Goal: Contribute content: Contribute content

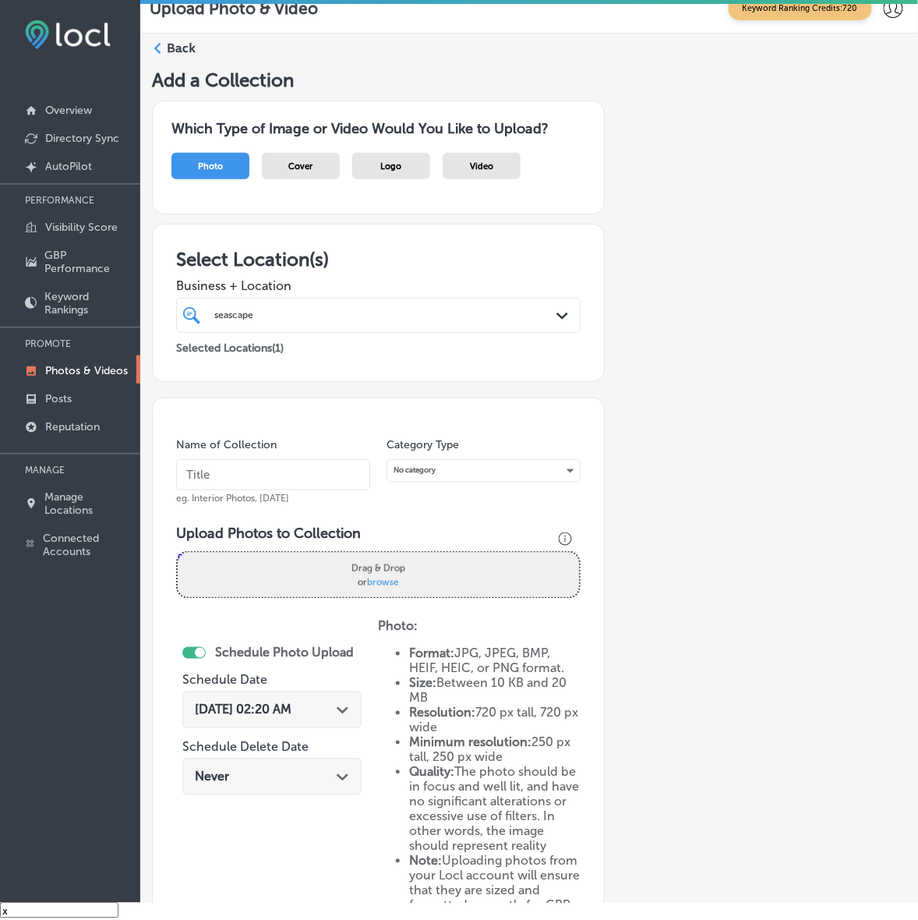
scroll to position [227, 0]
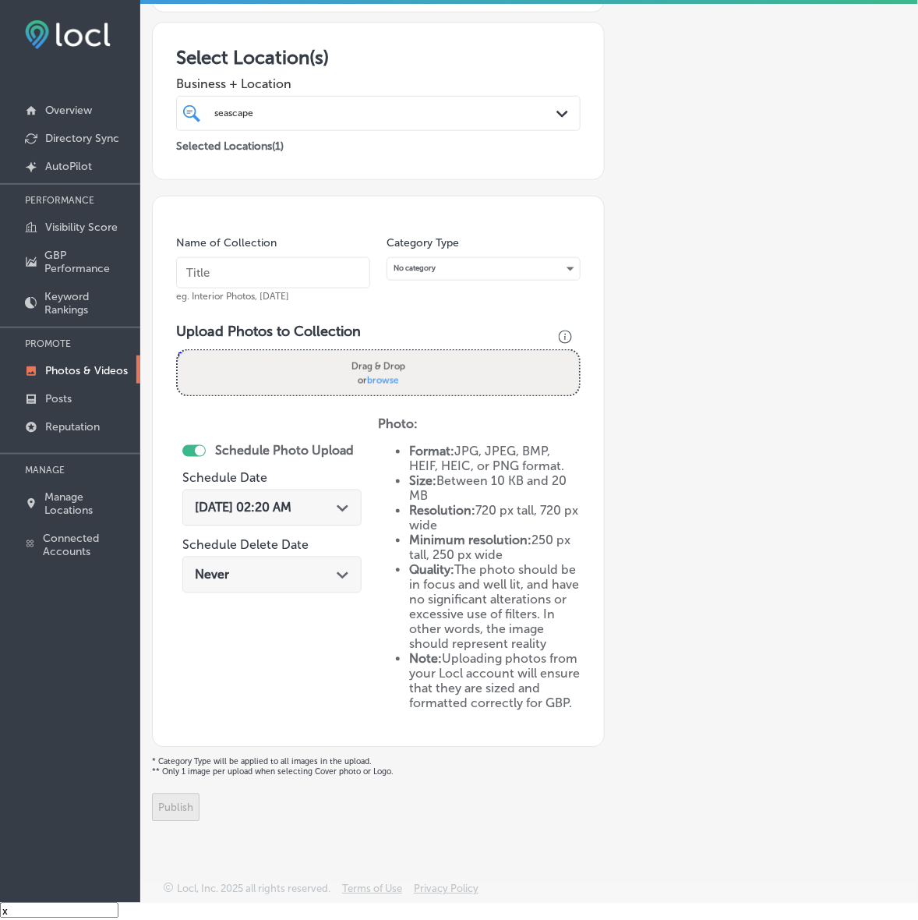
drag, startPoint x: 325, startPoint y: 476, endPoint x: 332, endPoint y: 382, distance: 94.6
click at [292, 501] on span "[DATE] 02:20 AM" at bounding box center [243, 508] width 97 height 15
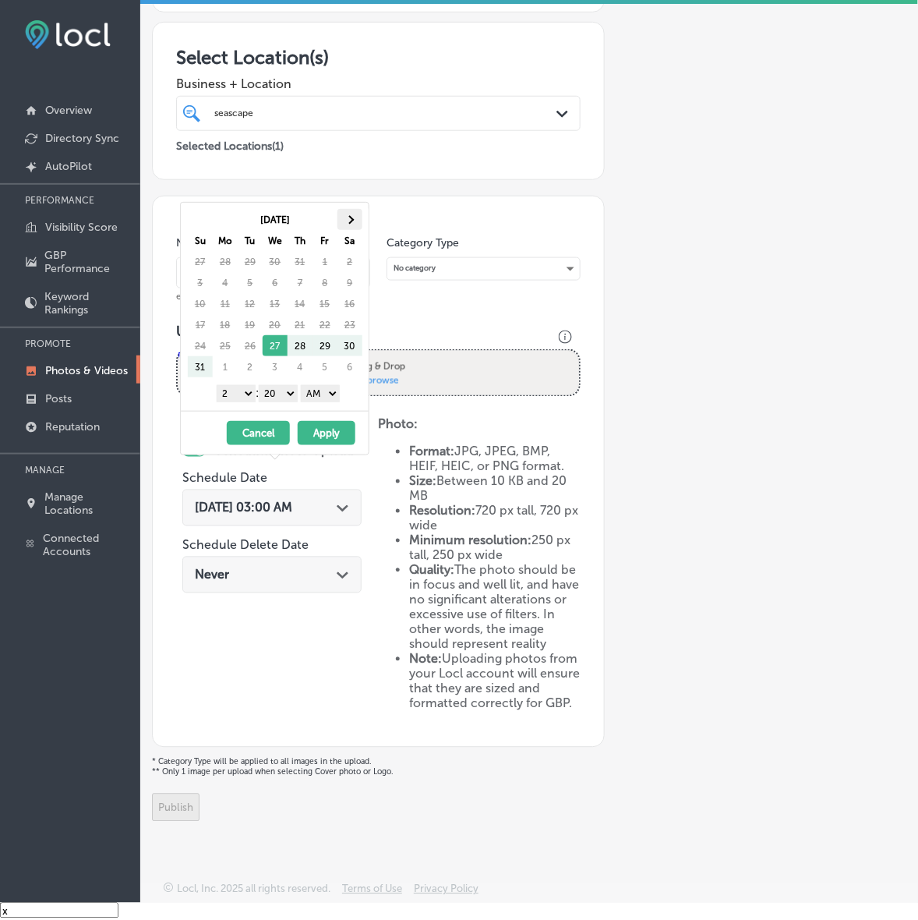
click at [352, 220] on span at bounding box center [349, 219] width 9 height 9
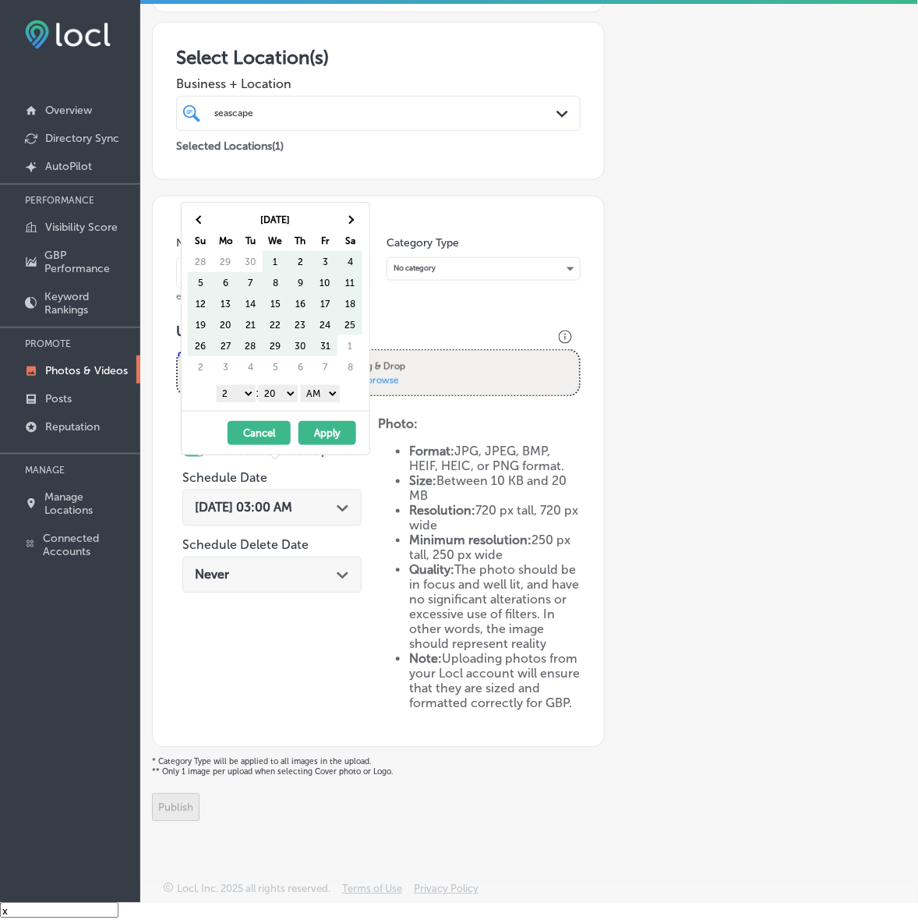
click at [352, 220] on span at bounding box center [350, 219] width 9 height 9
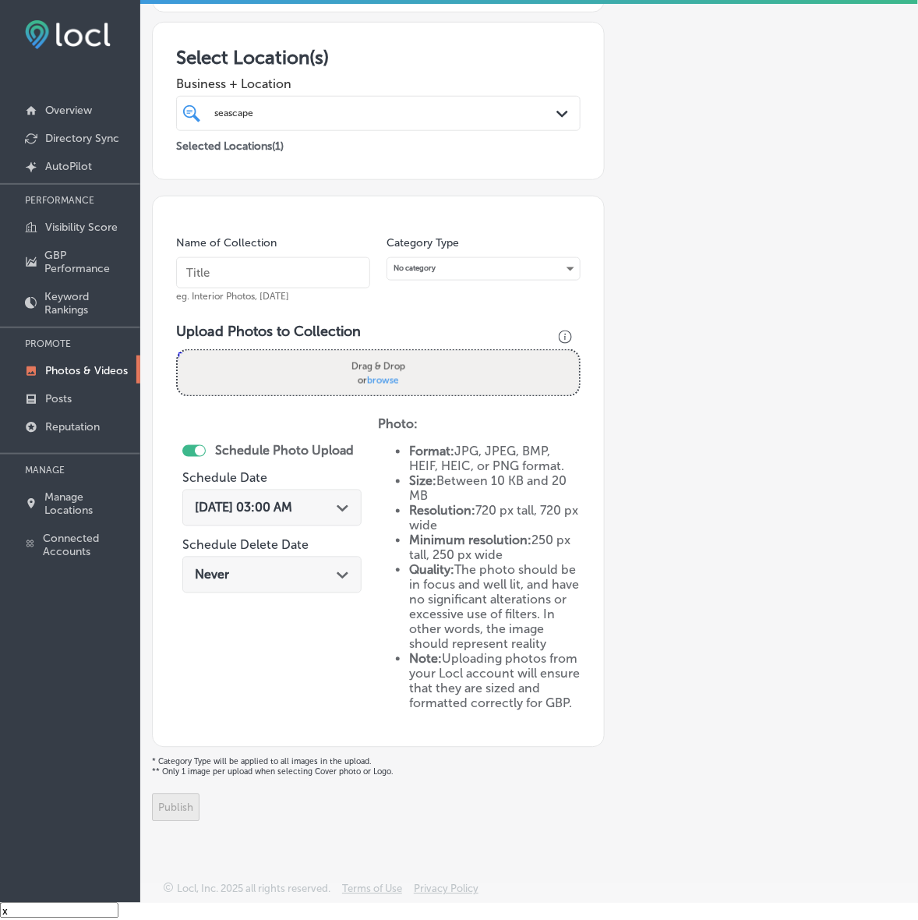
click at [727, 394] on div "Add a Collection Which Type of Image or Video Would You Like to Upload? Photo C…" at bounding box center [529, 344] width 755 height 955
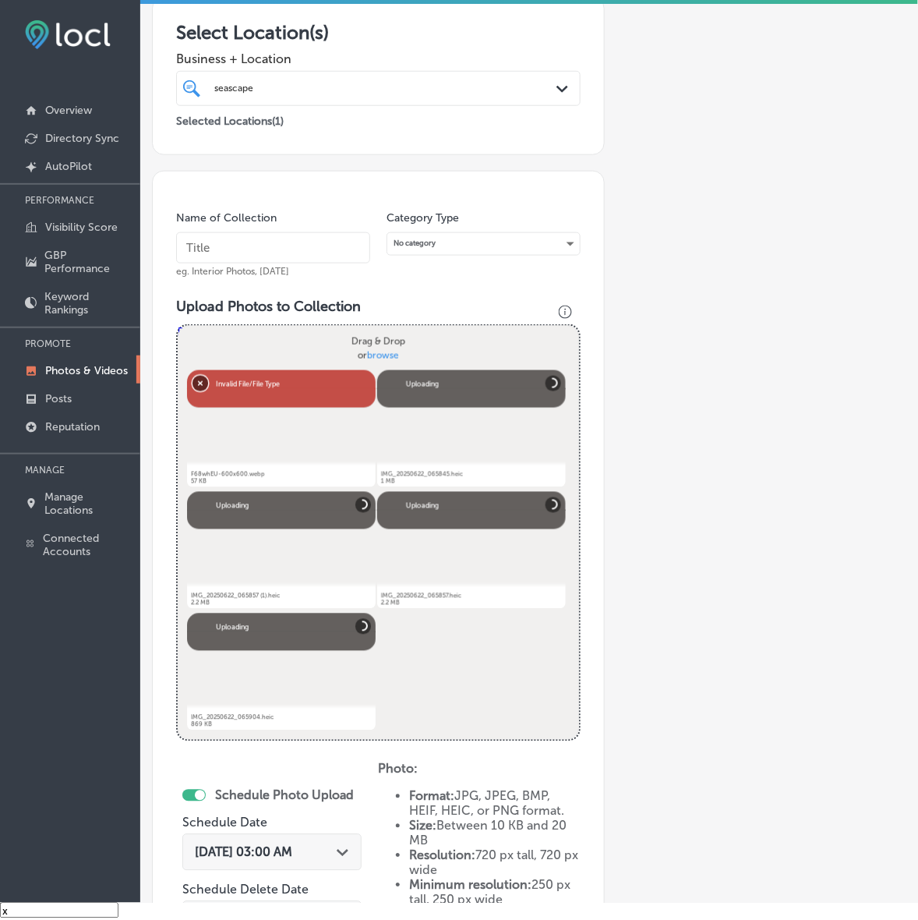
click at [193, 382] on button "Remove" at bounding box center [201, 383] width 16 height 16
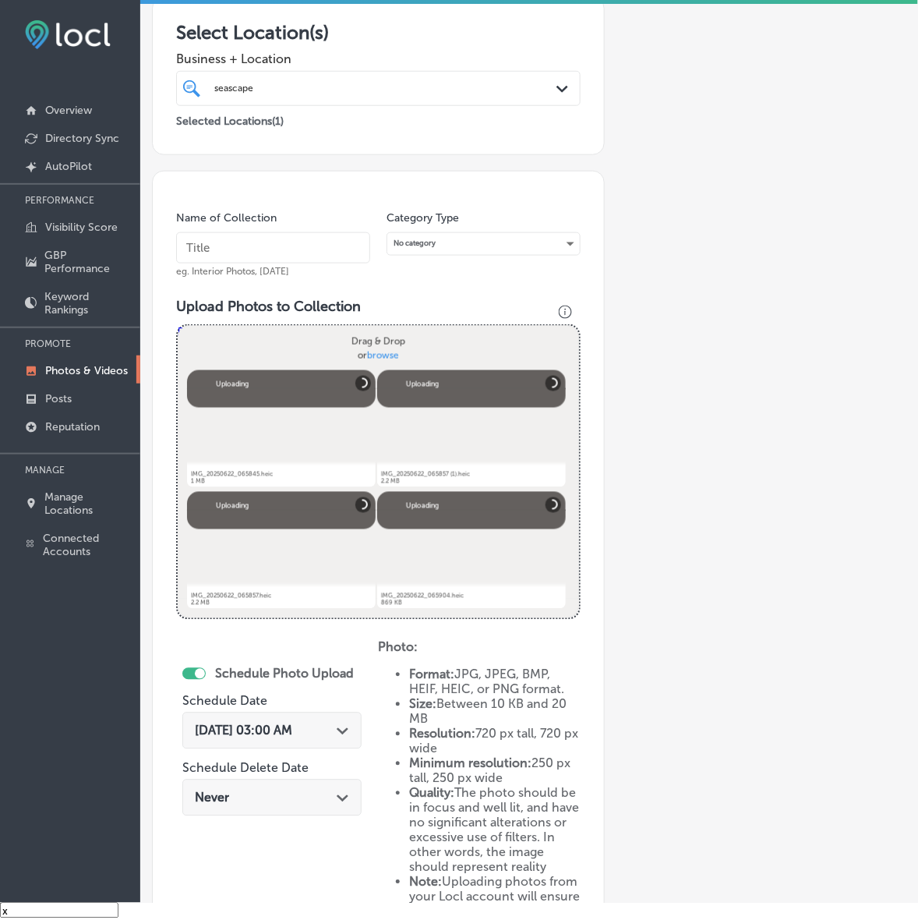
click at [255, 259] on input "text" at bounding box center [273, 247] width 194 height 31
paste input "Seascape-Aquarium-&-Pet-Center"
type input "Seascape-Aquarium-&-Pet-Center"
click at [345, 731] on icon "Path Created with Sketch." at bounding box center [343, 731] width 12 height 7
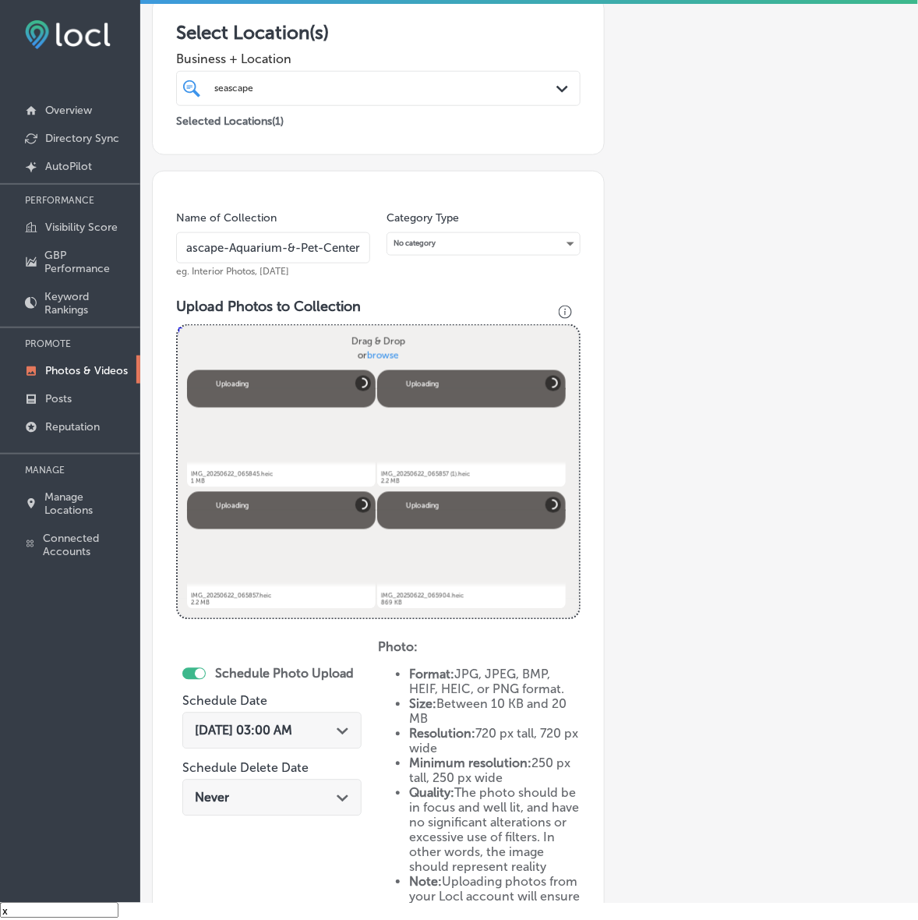
scroll to position [0, 0]
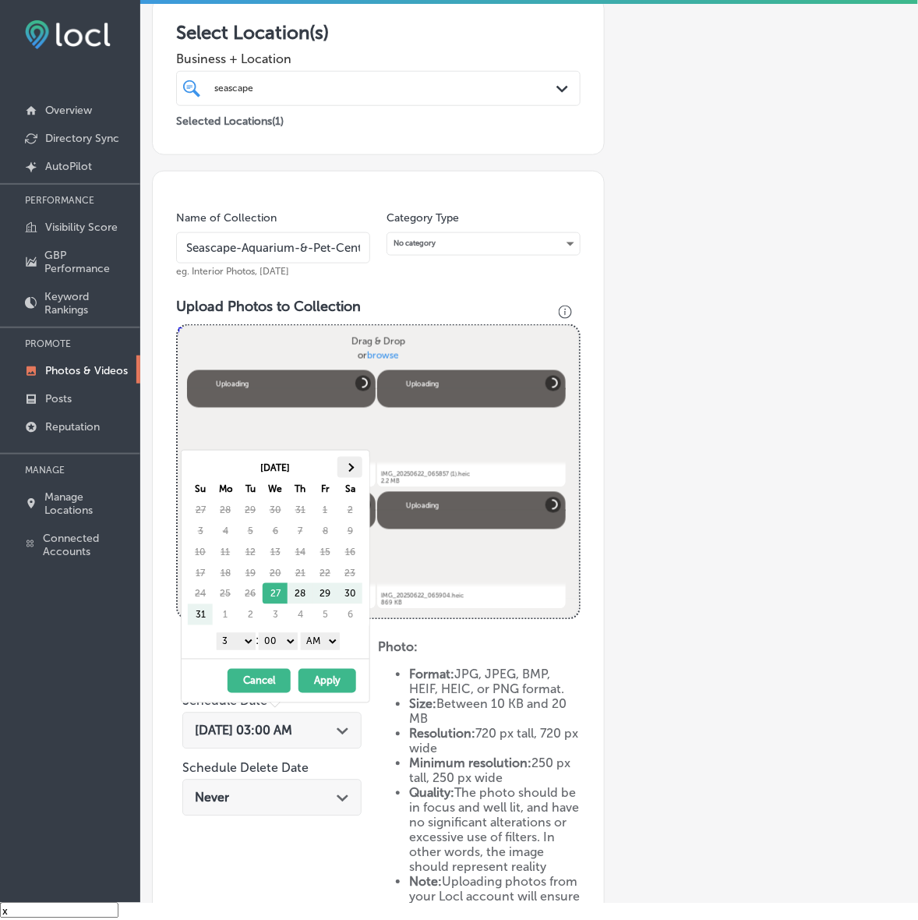
click at [353, 462] on th at bounding box center [350, 467] width 25 height 21
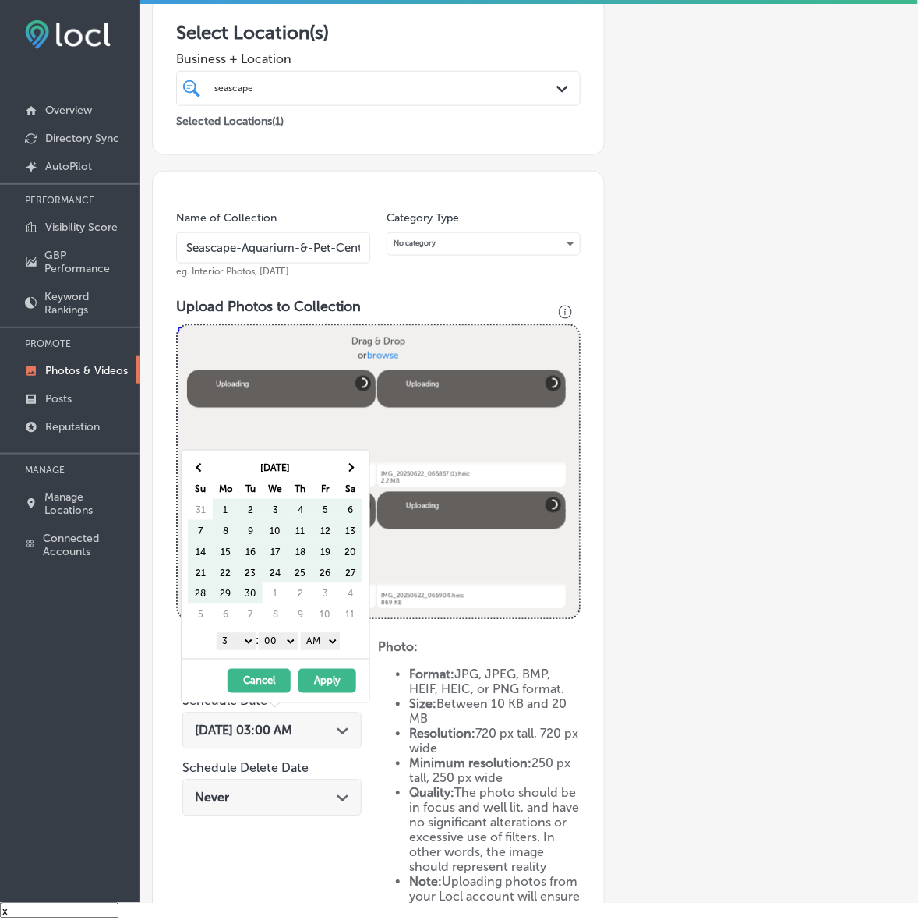
click at [353, 462] on th at bounding box center [350, 467] width 25 height 21
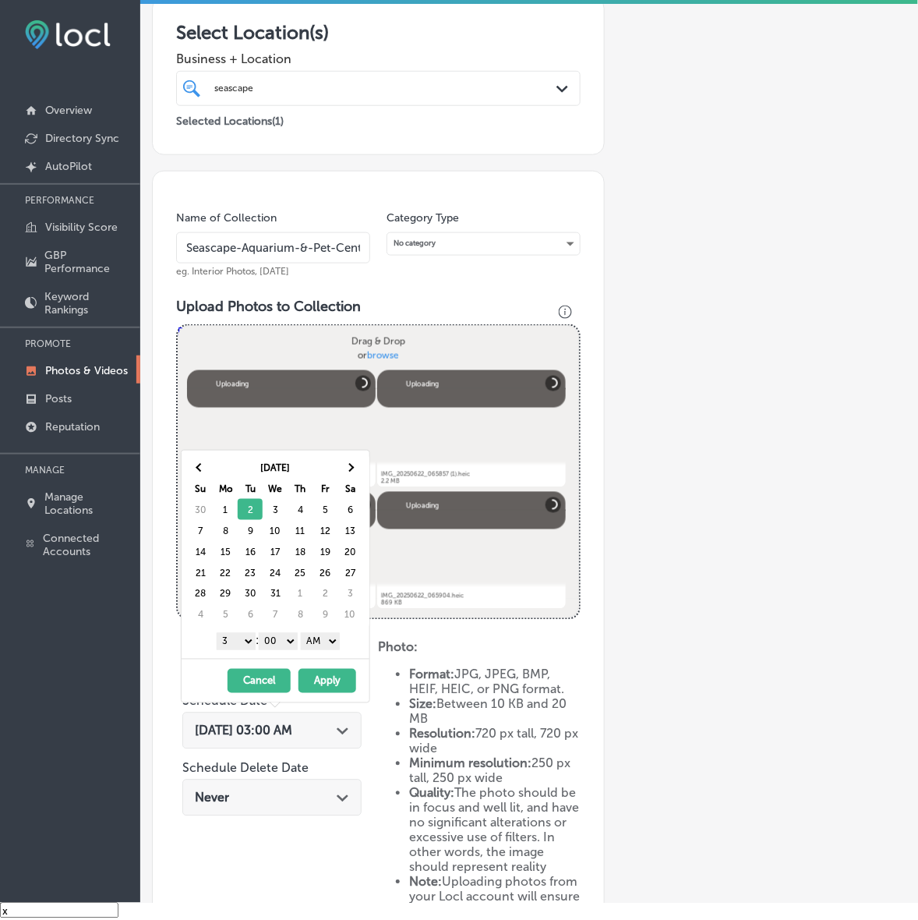
click at [246, 643] on select "1 2 3 4 5 6 7 8 9 10 11 12" at bounding box center [236, 641] width 39 height 17
drag, startPoint x: 328, startPoint y: 640, endPoint x: 328, endPoint y: 649, distance: 9.4
click at [328, 640] on select "AM PM" at bounding box center [320, 641] width 39 height 17
click at [327, 688] on button "Apply" at bounding box center [328, 681] width 58 height 24
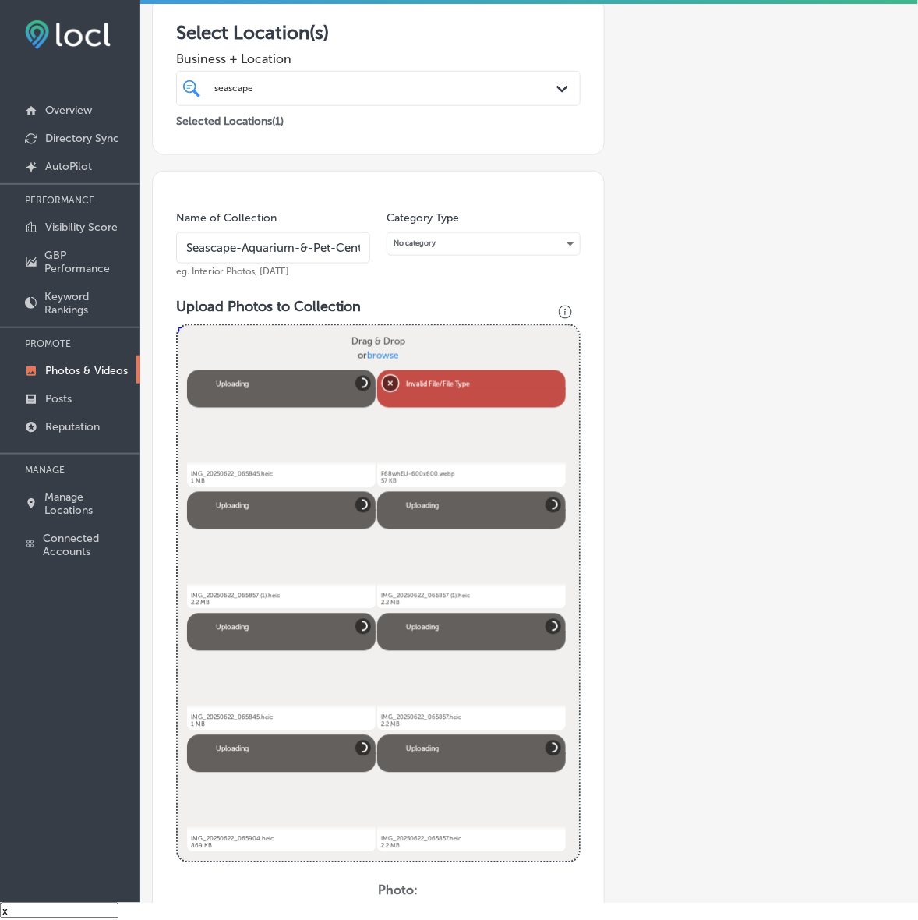
click at [387, 380] on button "Remove" at bounding box center [391, 383] width 16 height 16
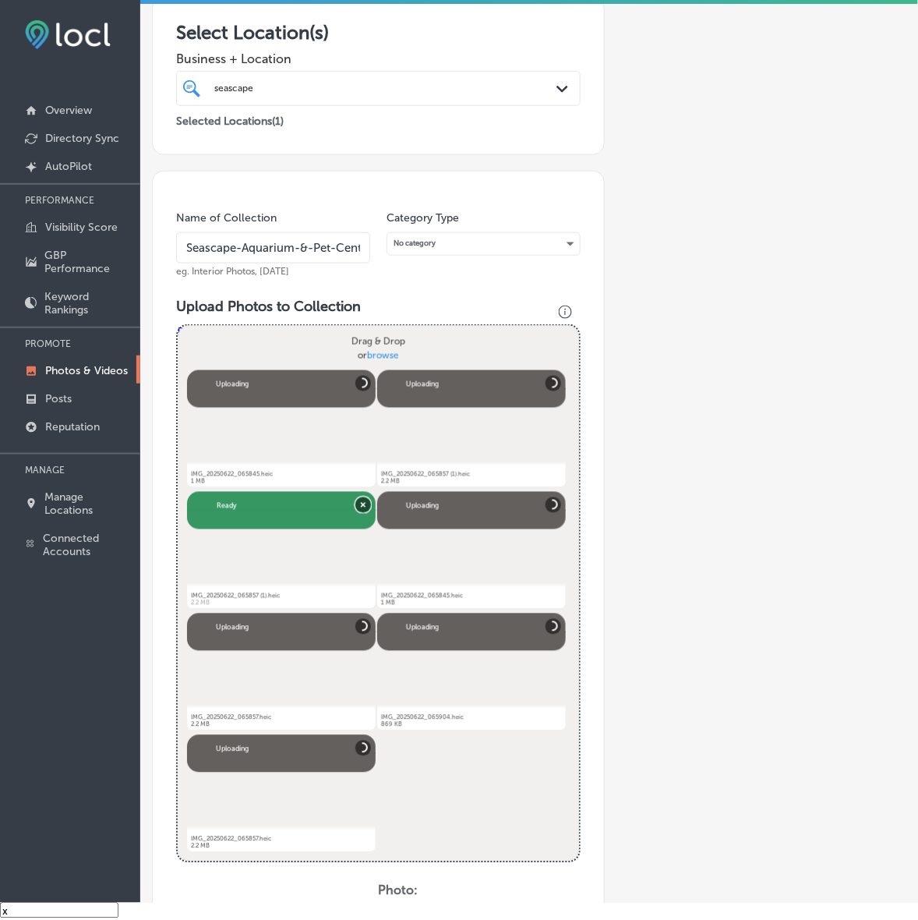
click at [356, 504] on button "Remove" at bounding box center [364, 505] width 16 height 16
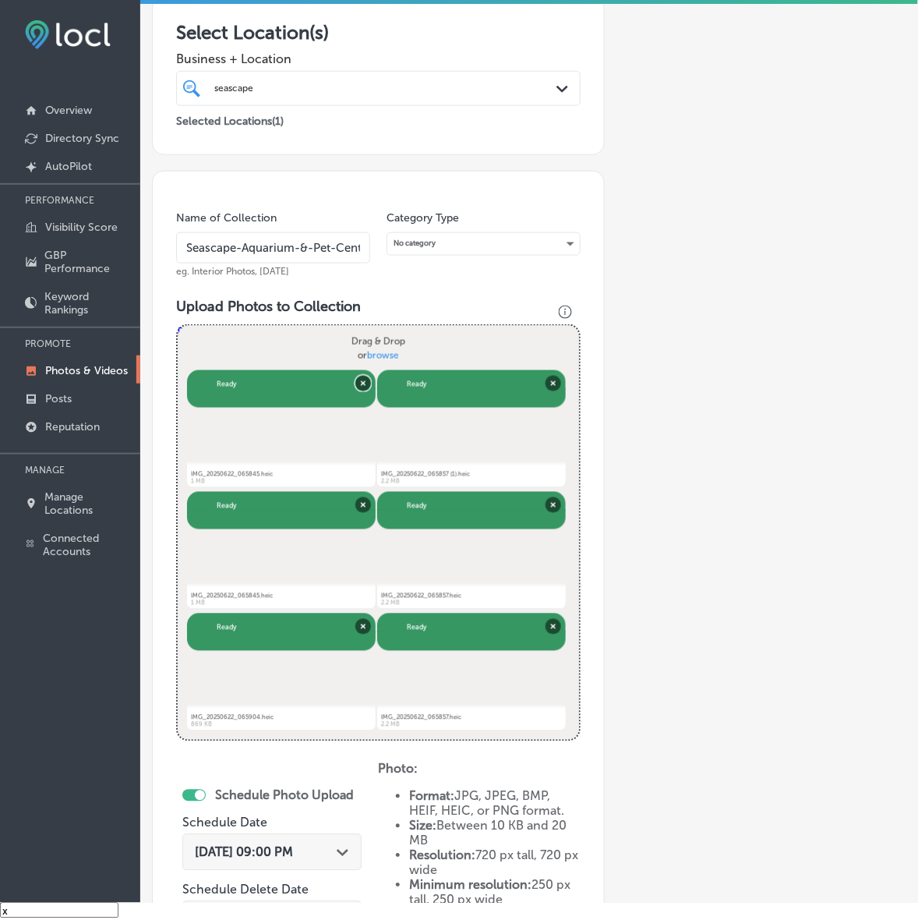
click at [357, 380] on button "Remove" at bounding box center [364, 383] width 16 height 16
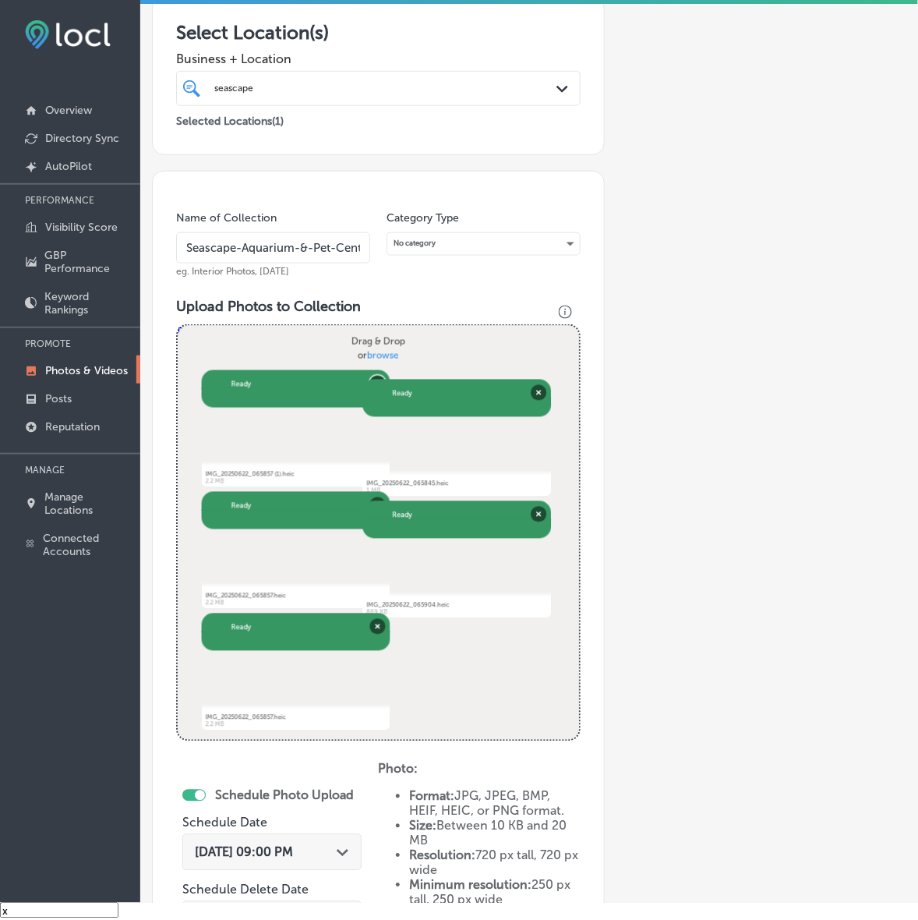
click at [370, 380] on button "Remove" at bounding box center [378, 383] width 16 height 16
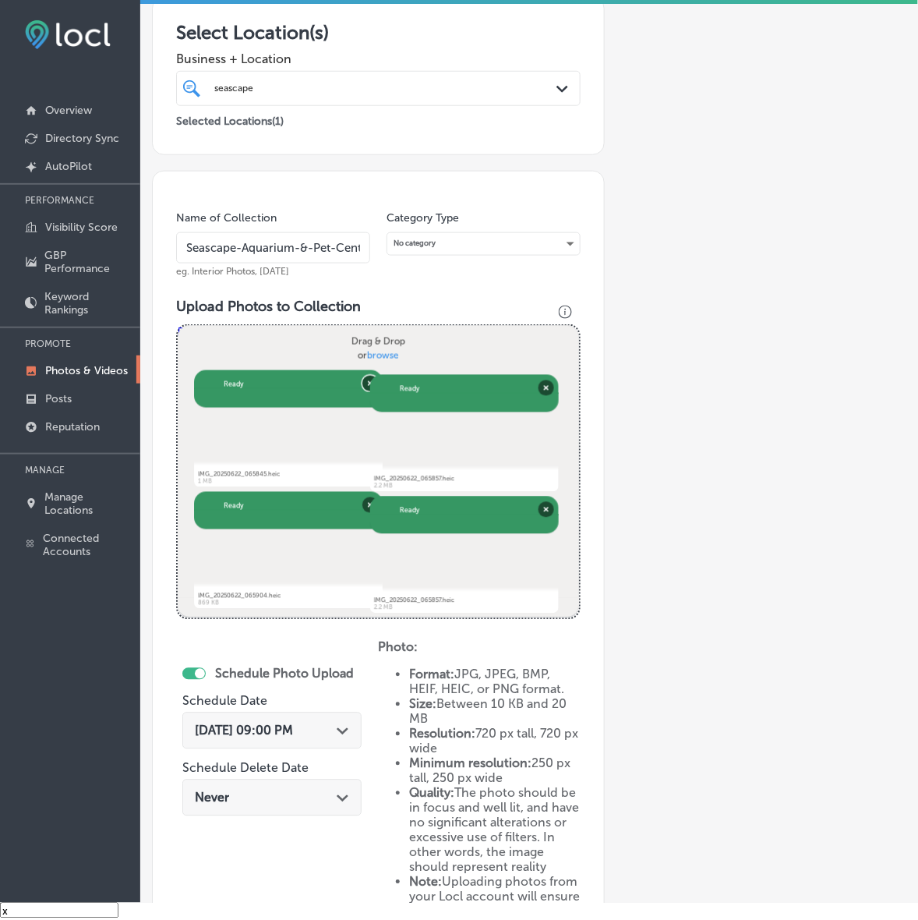
click at [363, 380] on button "Remove" at bounding box center [371, 383] width 16 height 16
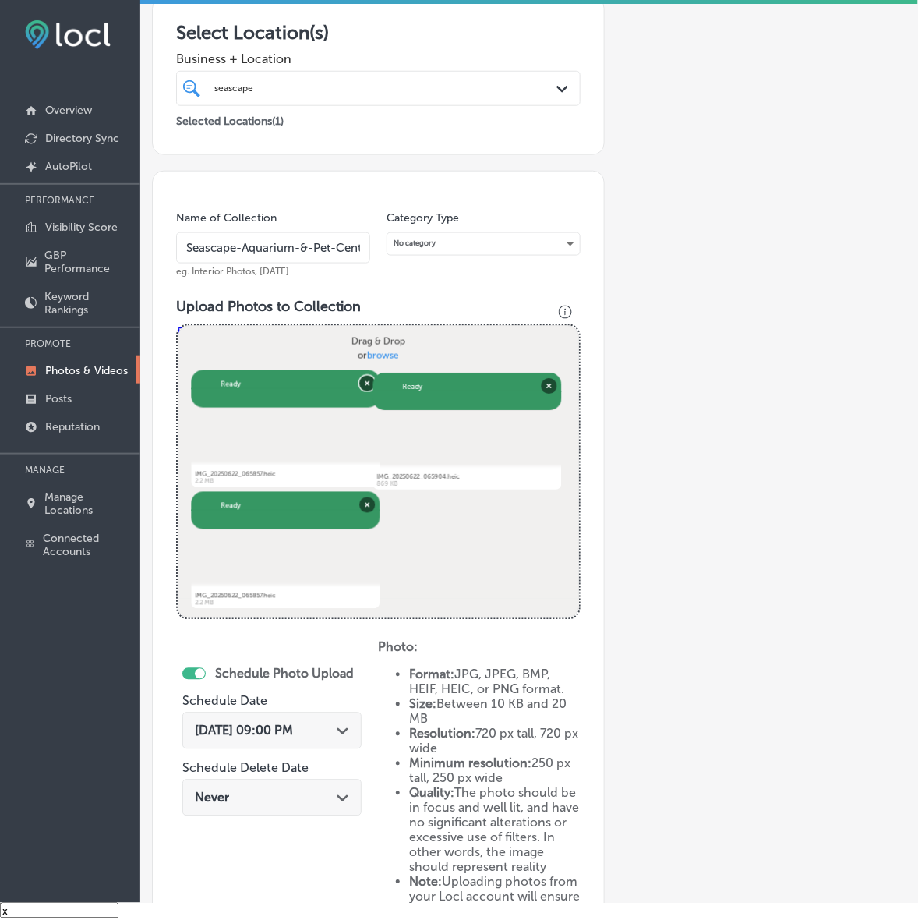
click at [359, 380] on button "Remove" at bounding box center [367, 383] width 16 height 16
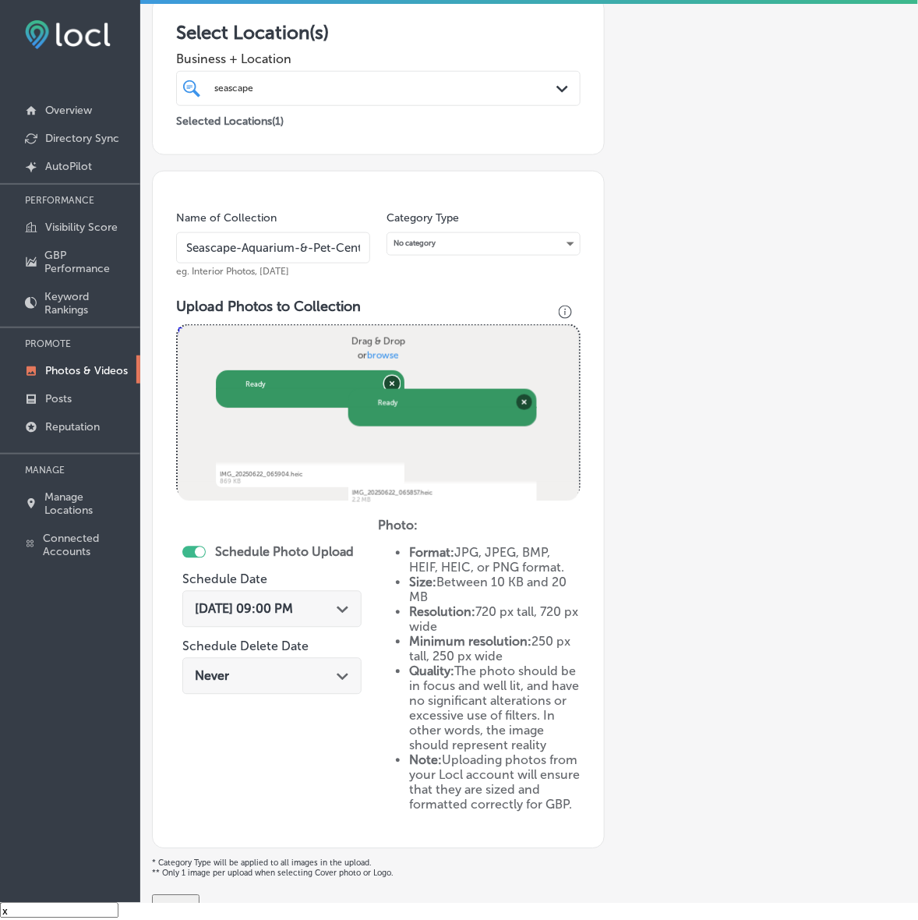
click at [384, 380] on button "Remove" at bounding box center [392, 384] width 16 height 16
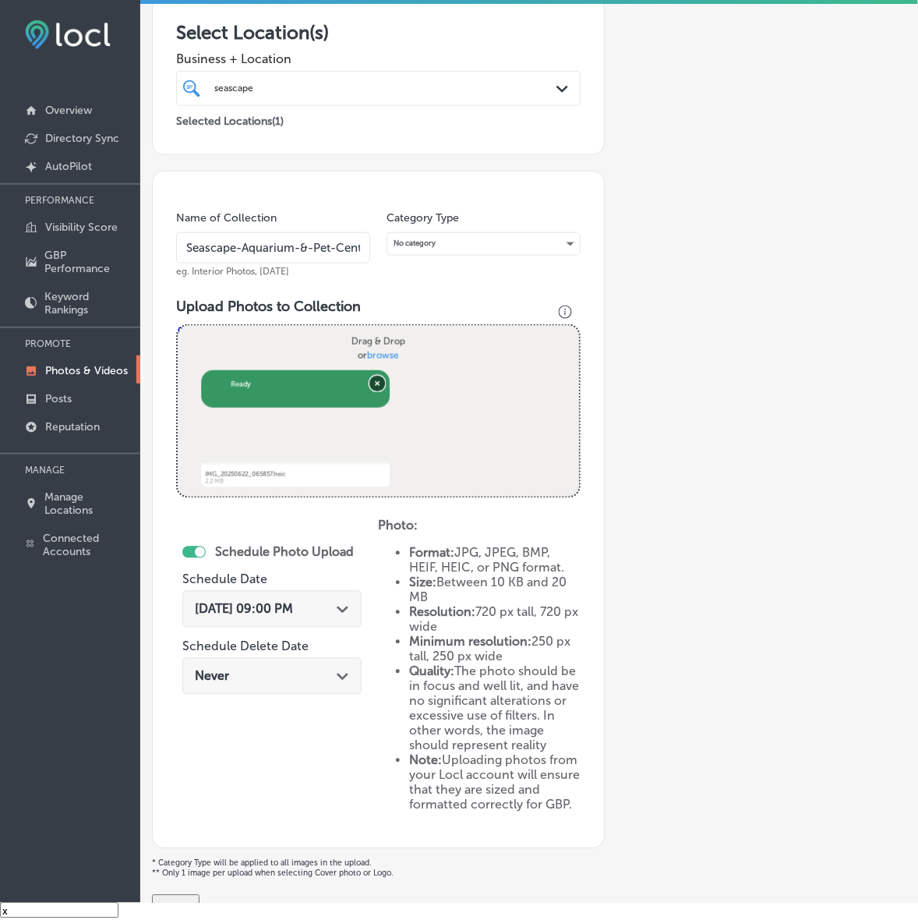
click at [370, 380] on button "Remove" at bounding box center [378, 383] width 16 height 16
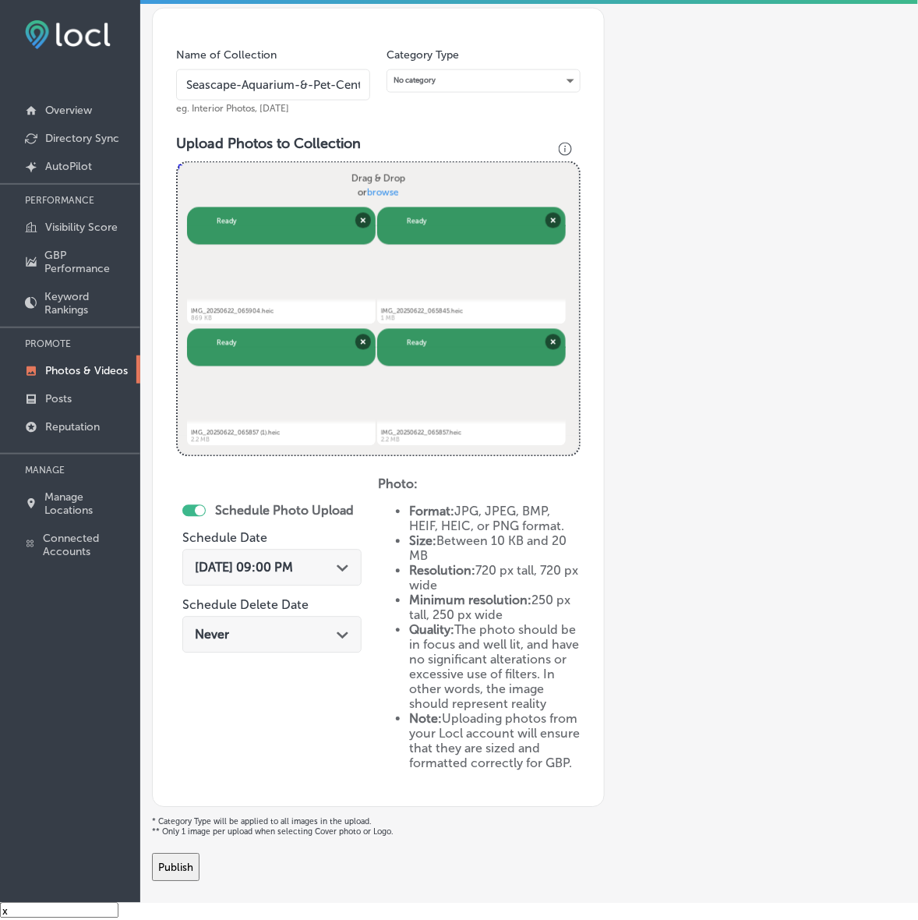
scroll to position [474, 0]
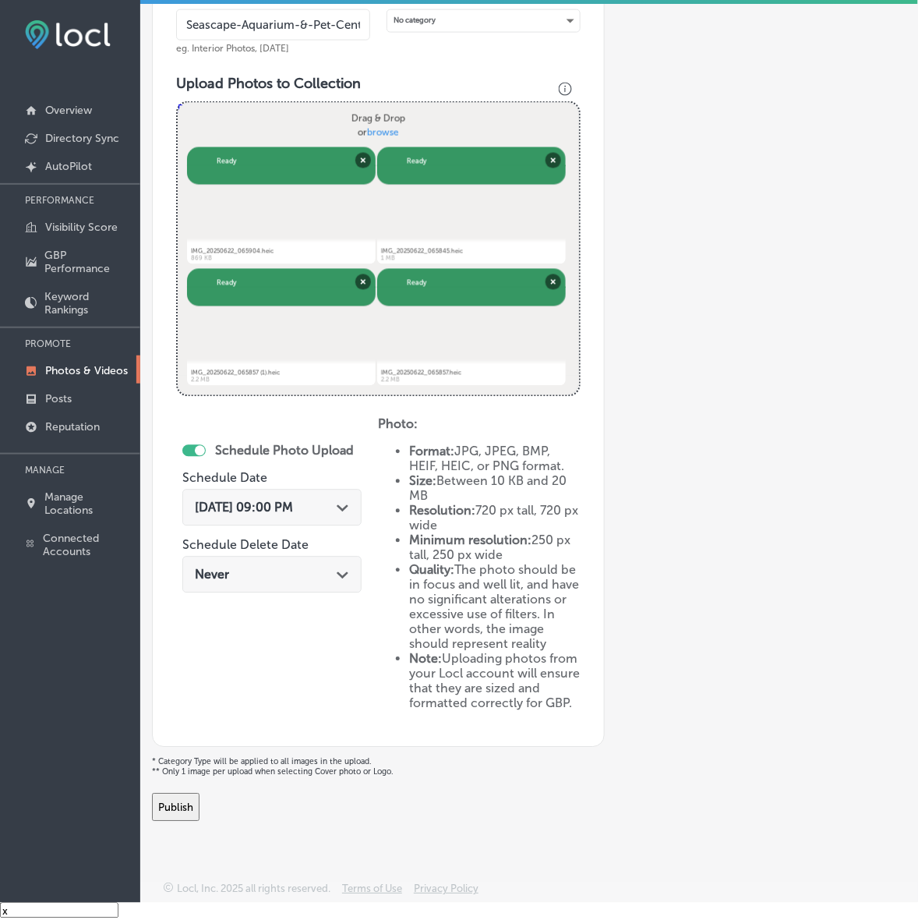
drag, startPoint x: 192, startPoint y: 794, endPoint x: 207, endPoint y: 789, distance: 16.3
click at [192, 794] on button "Publish" at bounding box center [176, 808] width 48 height 28
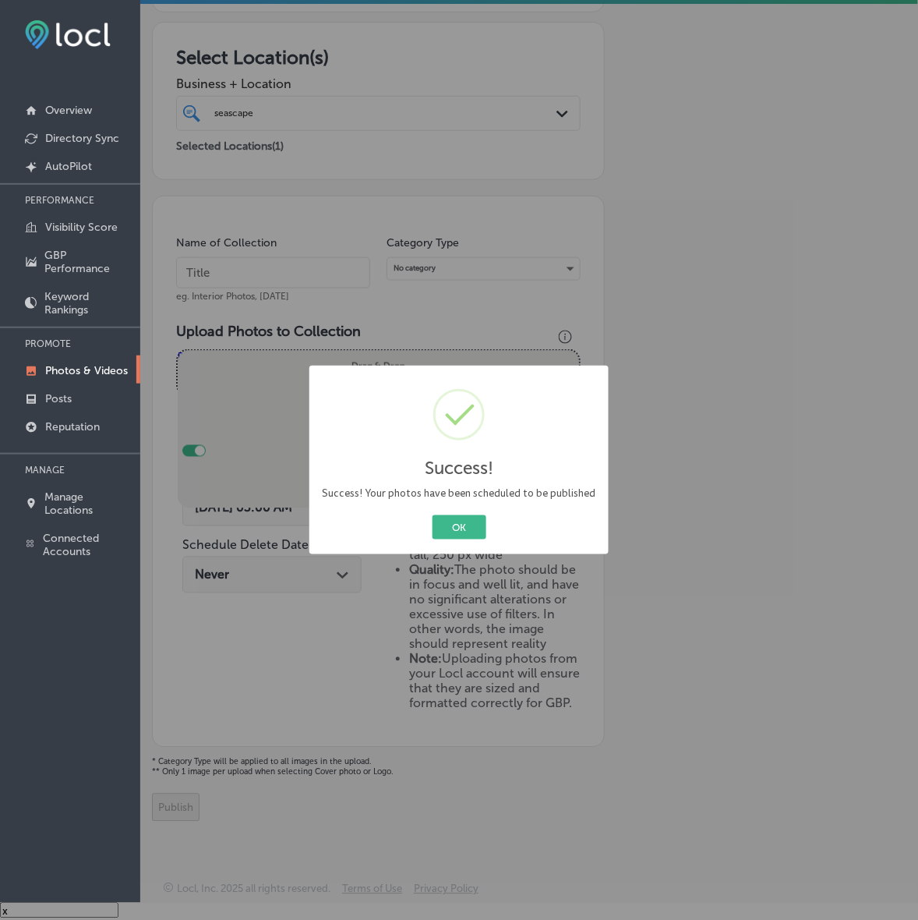
scroll to position [227, 0]
click at [451, 529] on button "OK" at bounding box center [460, 527] width 54 height 24
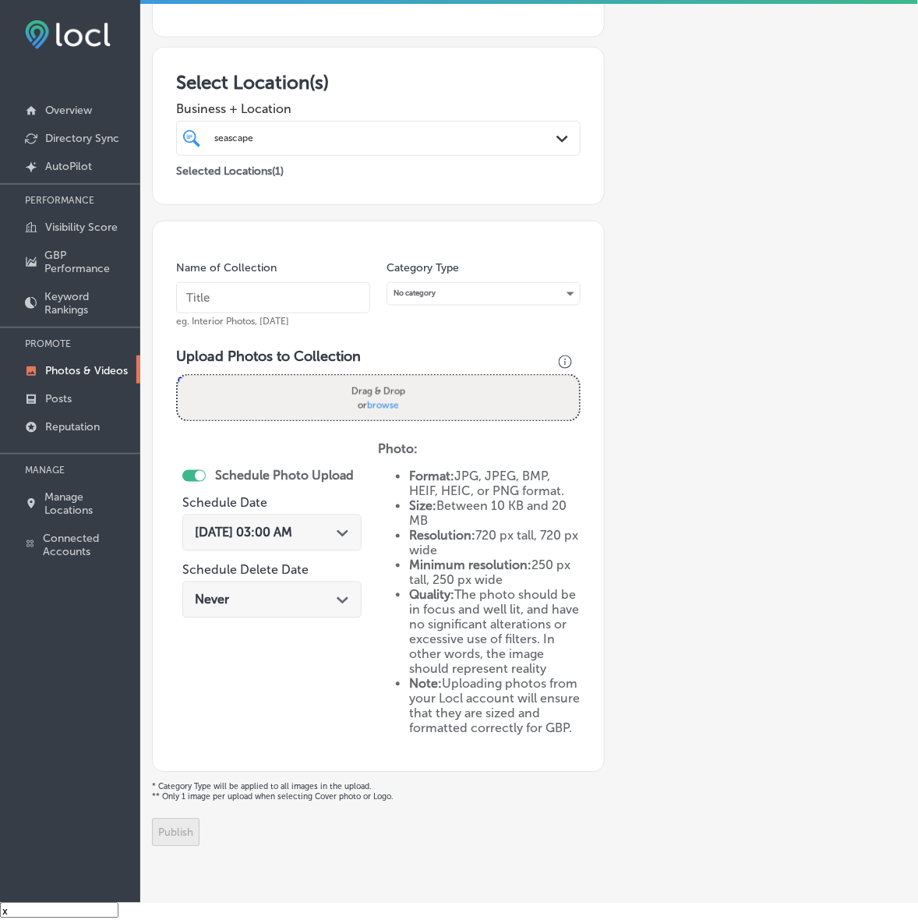
scroll to position [129, 0]
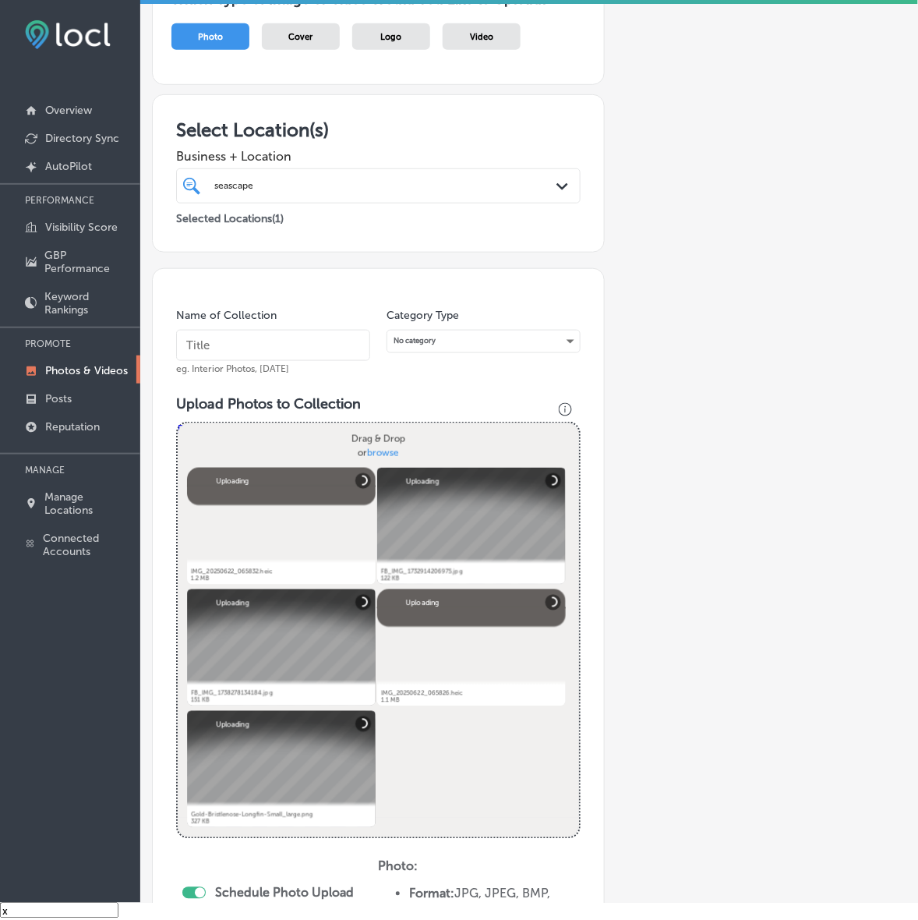
click at [322, 339] on input "text" at bounding box center [273, 345] width 194 height 31
paste input "Seascape-Aquarium-&-Pet-Center"
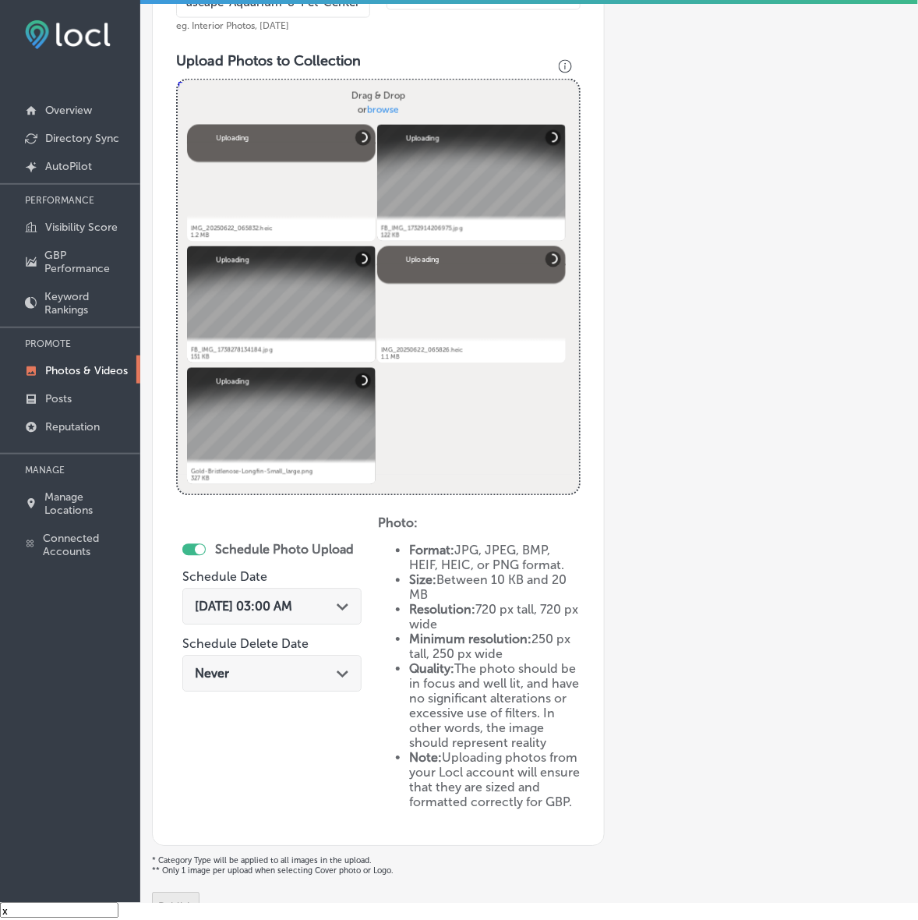
scroll to position [519, 0]
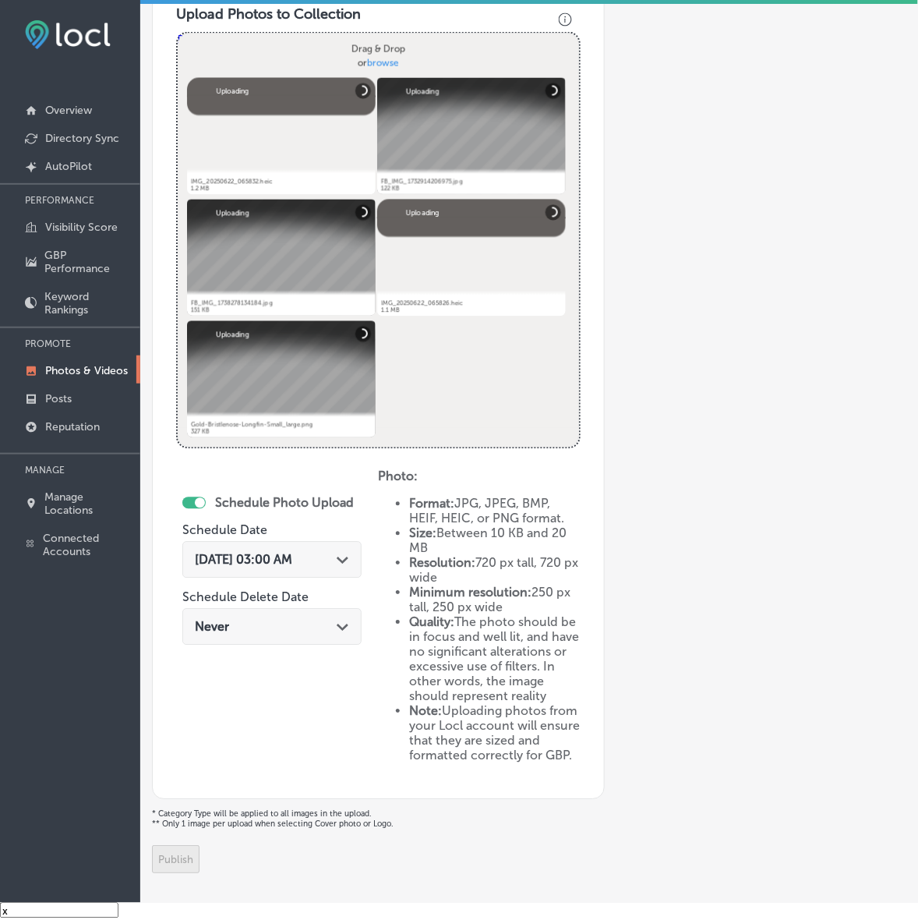
type input "Seascape-Aquarium-&-Pet-Center"
click at [335, 554] on div "[DATE] 03:00 AM Path Created with Sketch." at bounding box center [272, 560] width 154 height 15
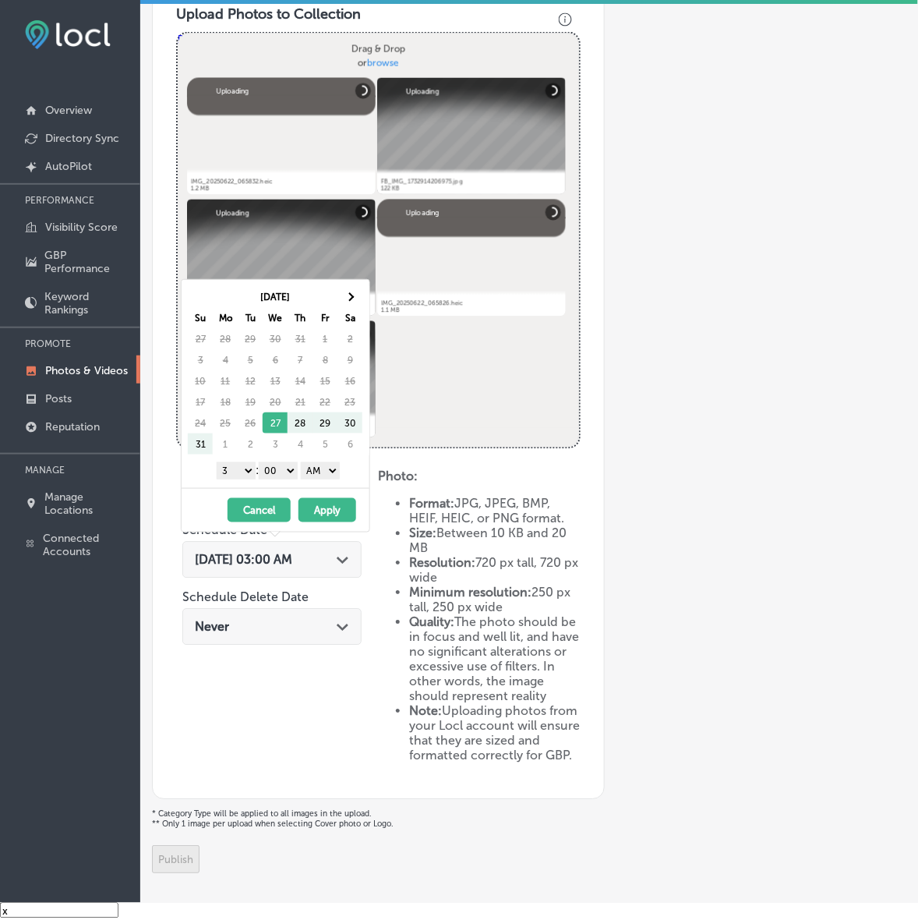
scroll to position [0, 0]
click at [356, 290] on th at bounding box center [350, 296] width 25 height 21
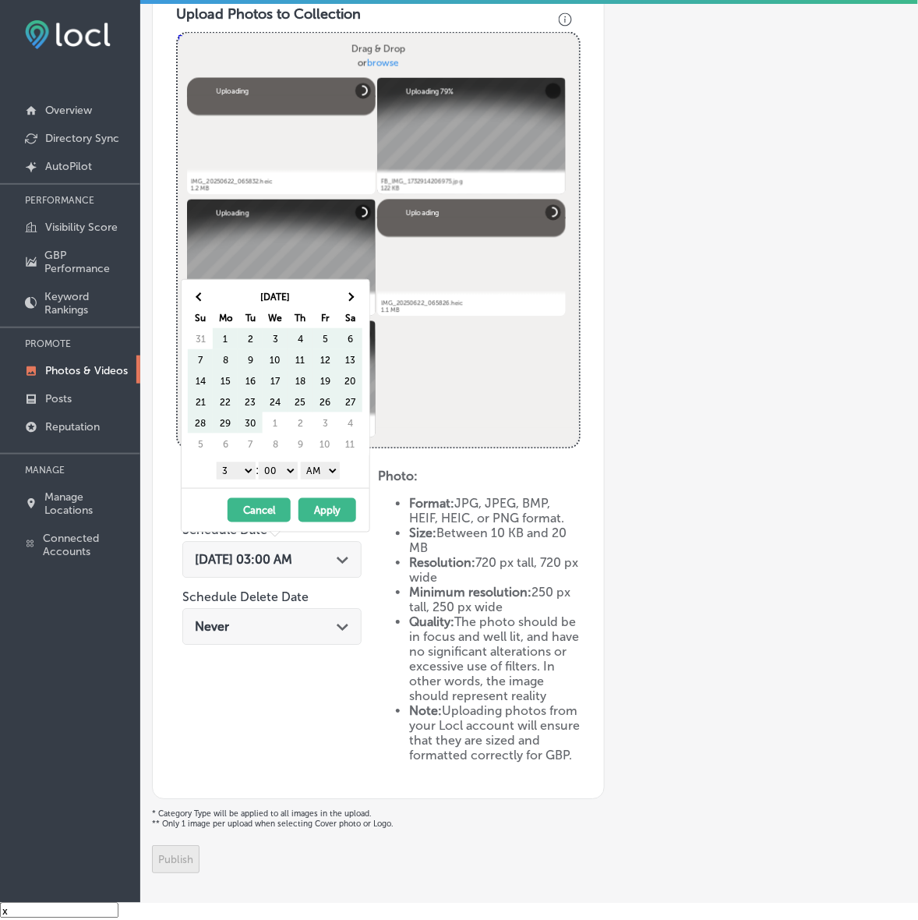
click at [356, 290] on th at bounding box center [350, 296] width 25 height 21
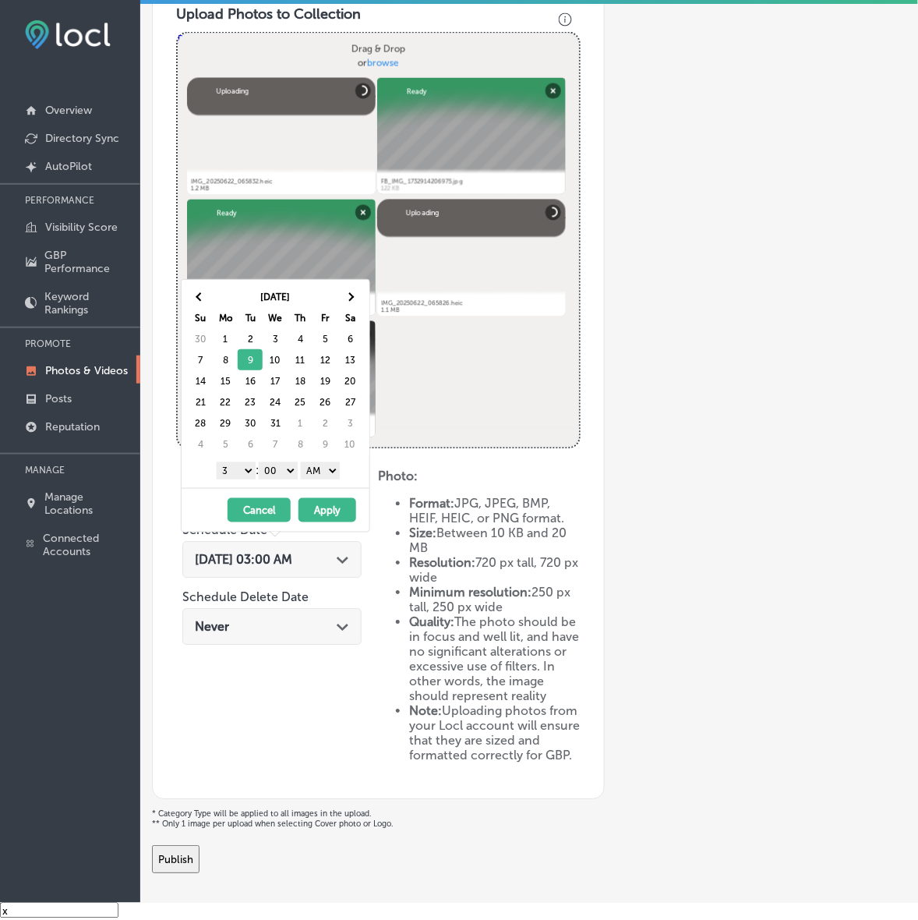
click at [246, 474] on select "1 2 3 4 5 6 7 8 9 10 11 12" at bounding box center [236, 470] width 39 height 17
click at [310, 478] on select "AM PM" at bounding box center [320, 470] width 39 height 17
click at [325, 517] on button "Apply" at bounding box center [328, 510] width 58 height 24
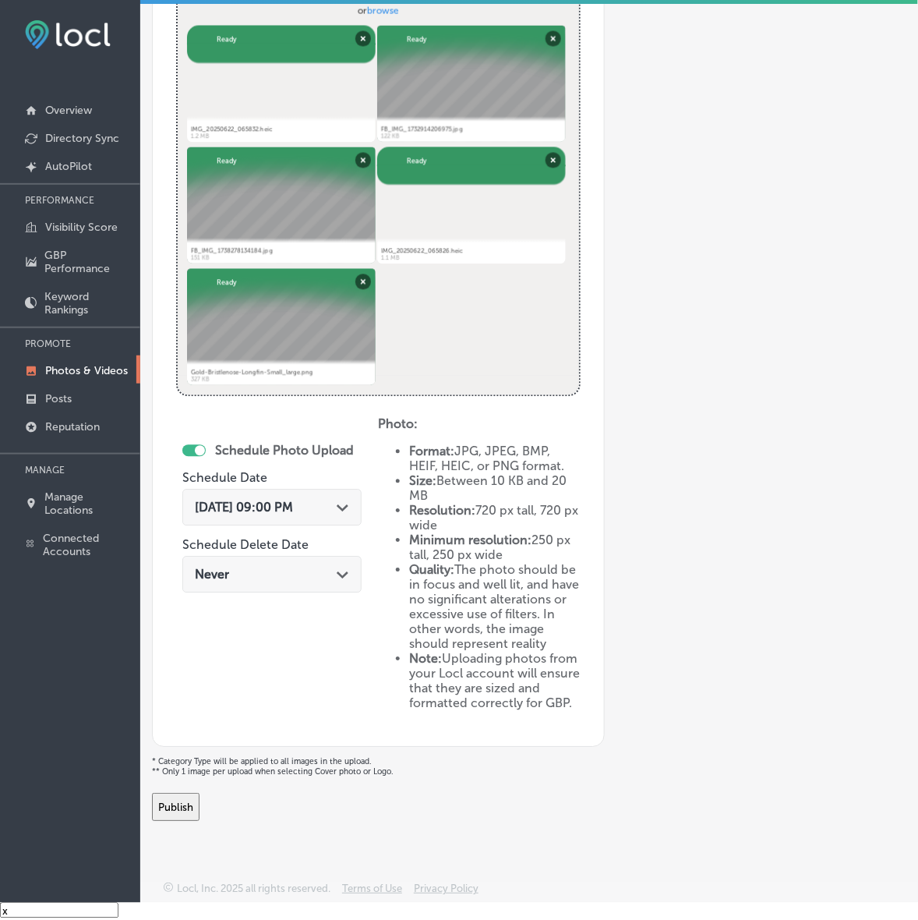
scroll to position [596, 0]
click at [200, 808] on button "Publish" at bounding box center [176, 808] width 48 height 28
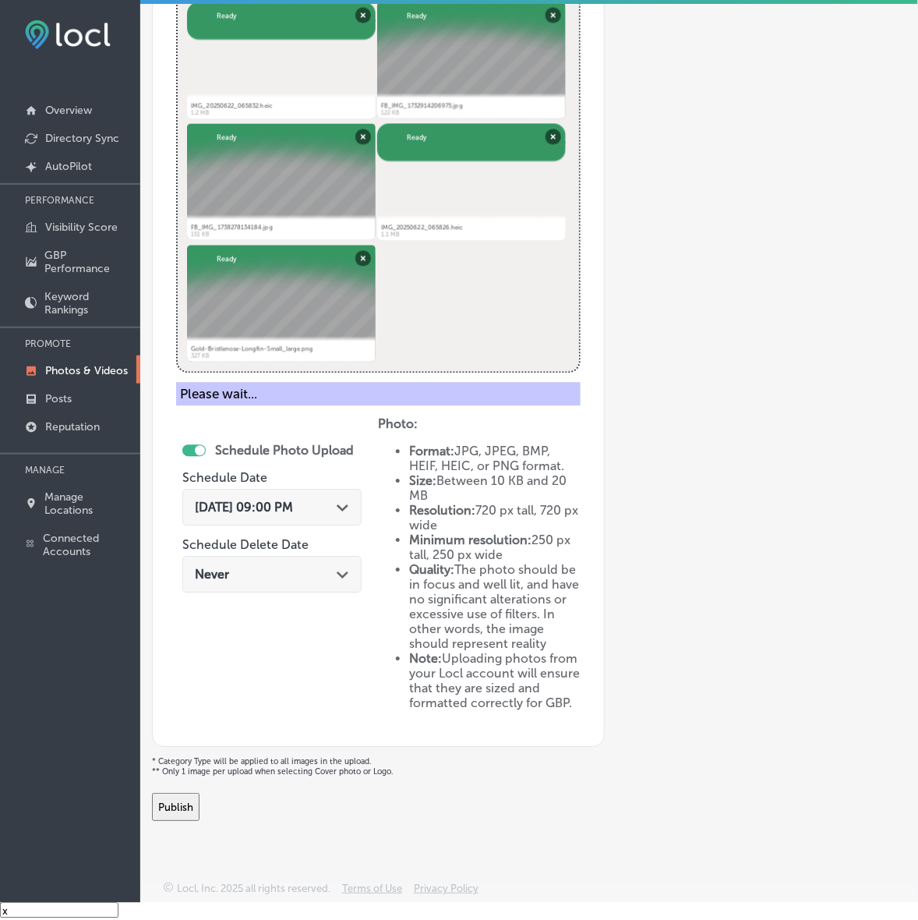
scroll to position [227, 0]
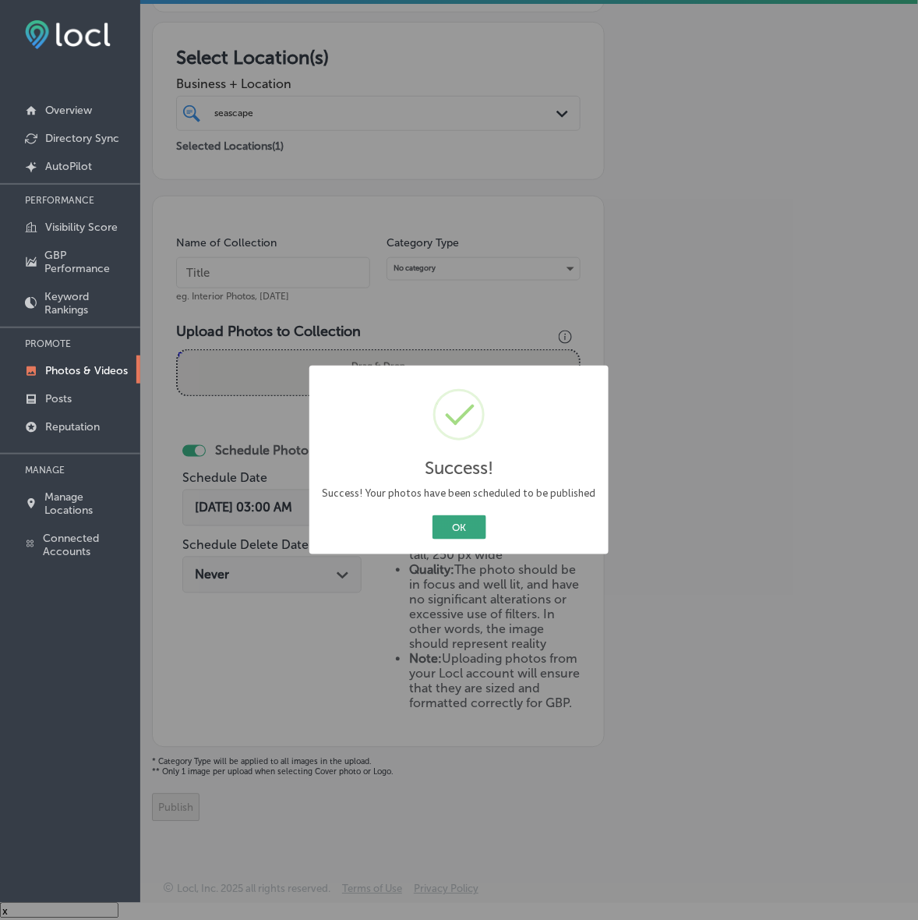
click at [457, 523] on button "OK" at bounding box center [460, 527] width 54 height 24
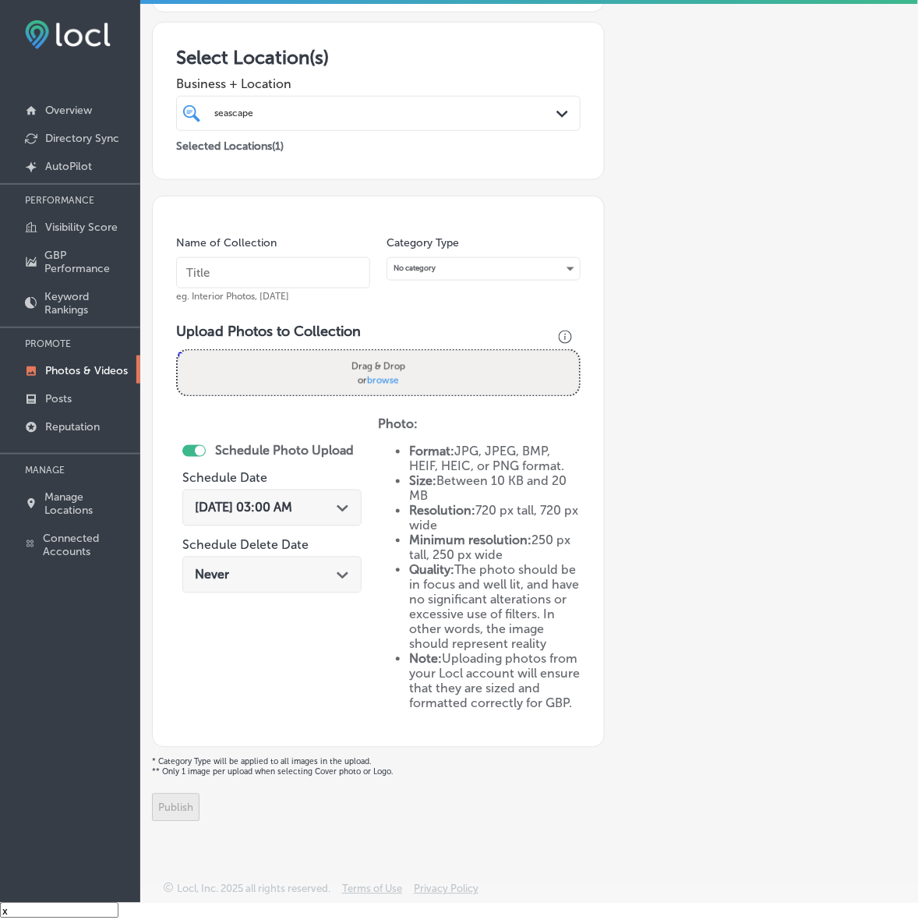
click at [71, 373] on p "Photos & Videos" at bounding box center [86, 370] width 83 height 13
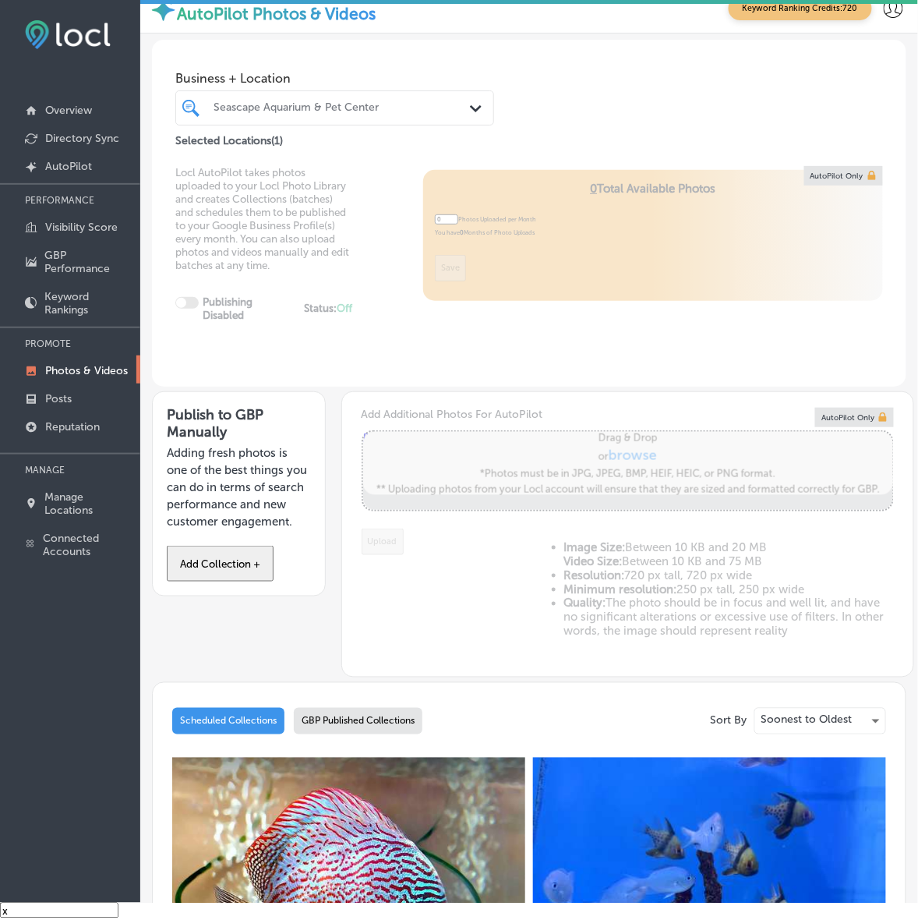
type input "5"
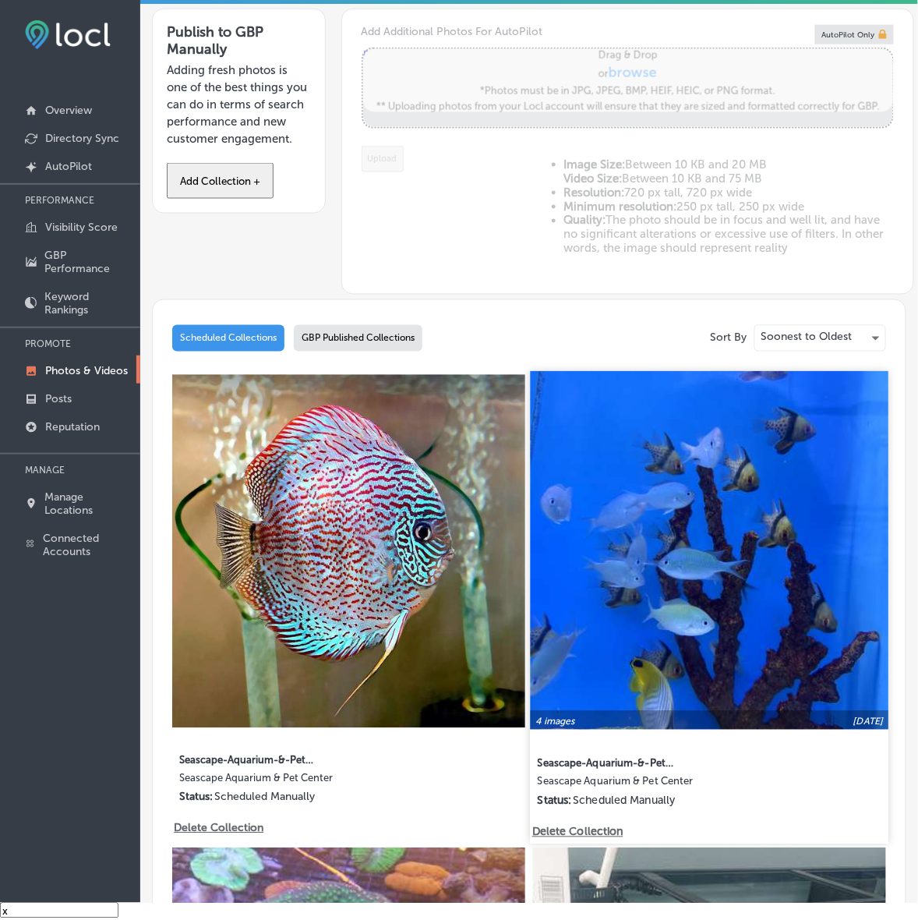
scroll to position [390, 0]
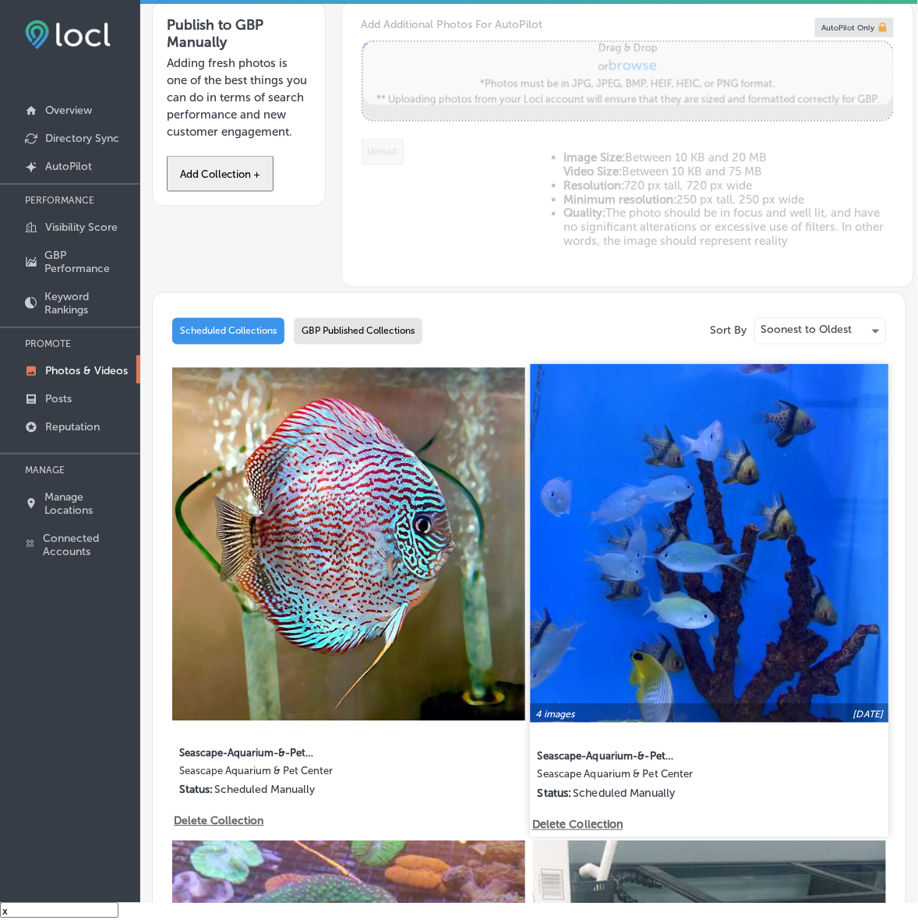
click at [634, 534] on img at bounding box center [709, 543] width 359 height 359
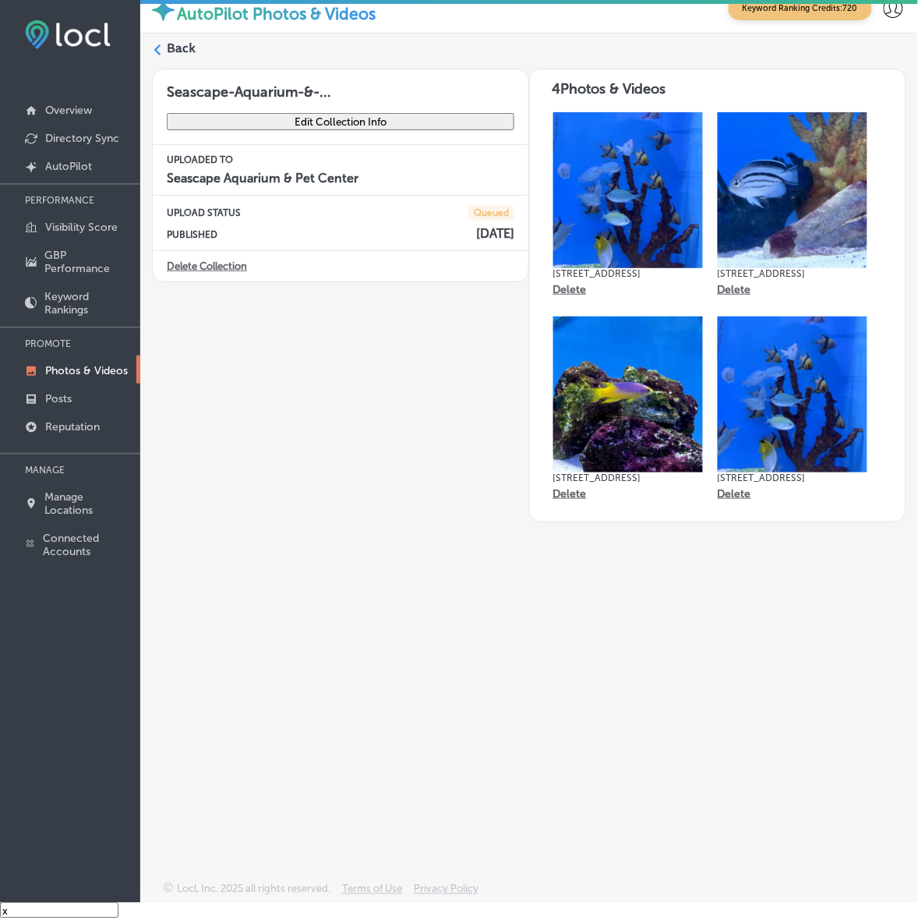
click at [157, 55] on icon at bounding box center [157, 49] width 11 height 11
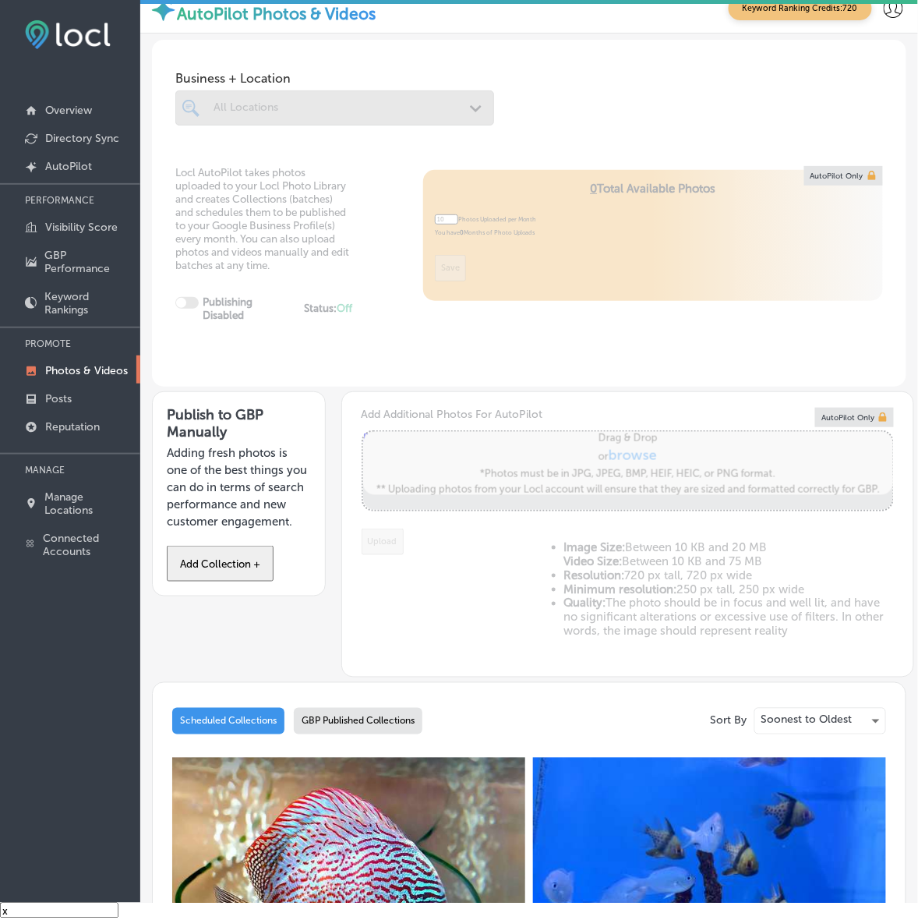
scroll to position [292, 0]
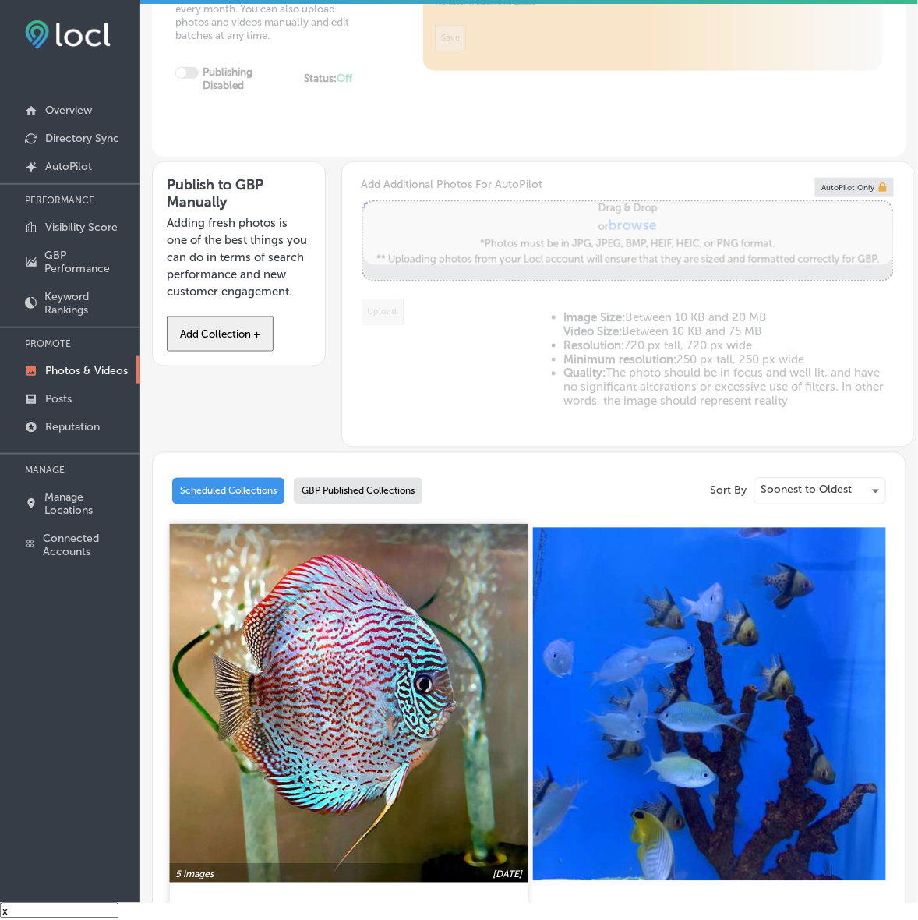
type input "5"
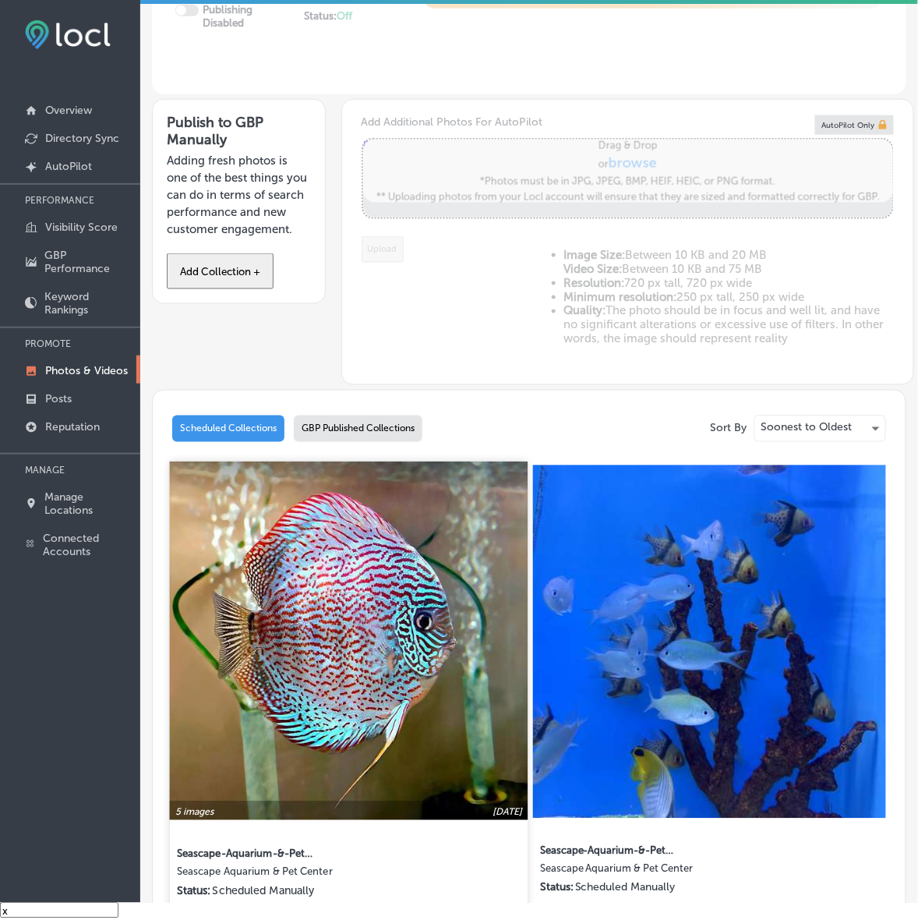
click at [366, 652] on img at bounding box center [349, 641] width 359 height 359
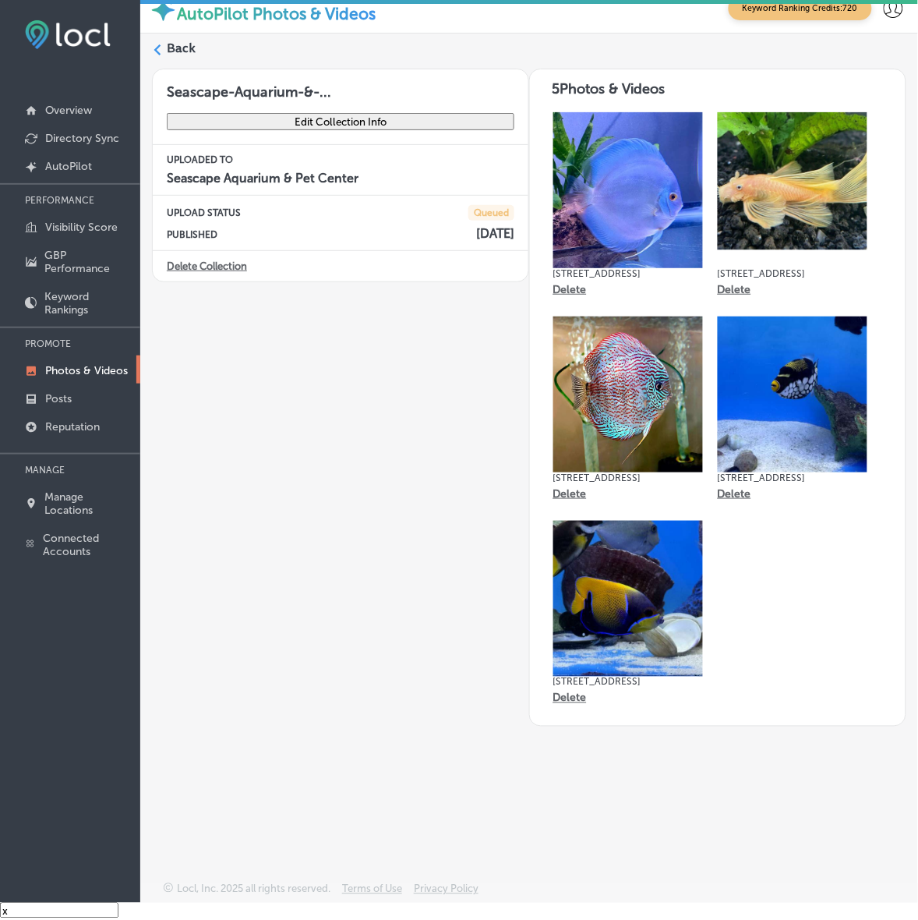
click at [158, 55] on div at bounding box center [157, 50] width 11 height 13
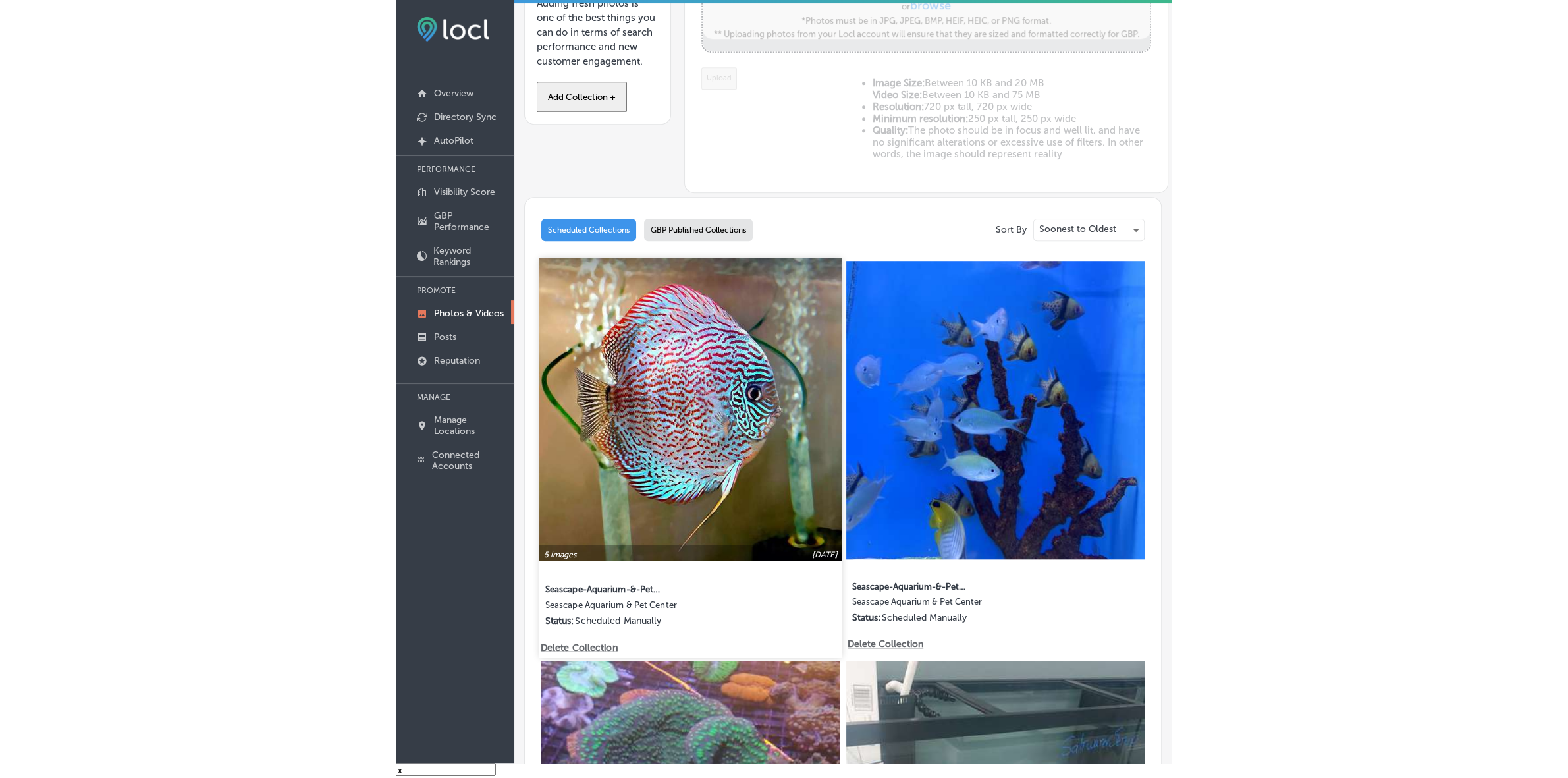
scroll to position [411, 0]
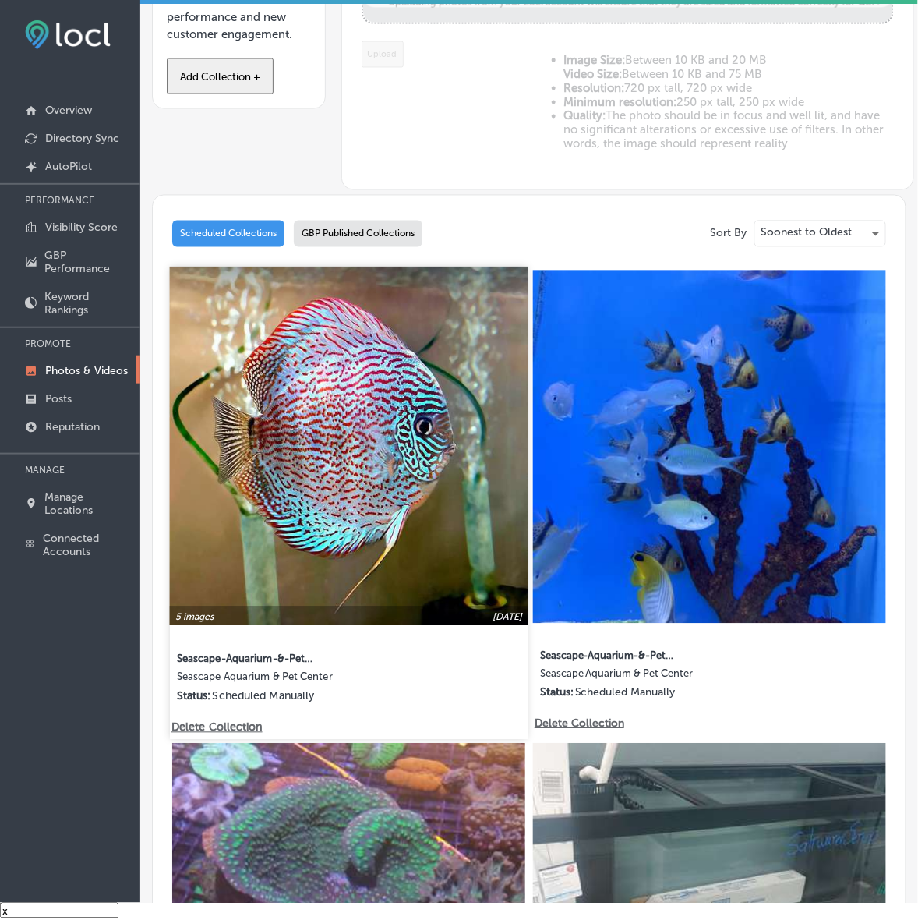
type input "5"
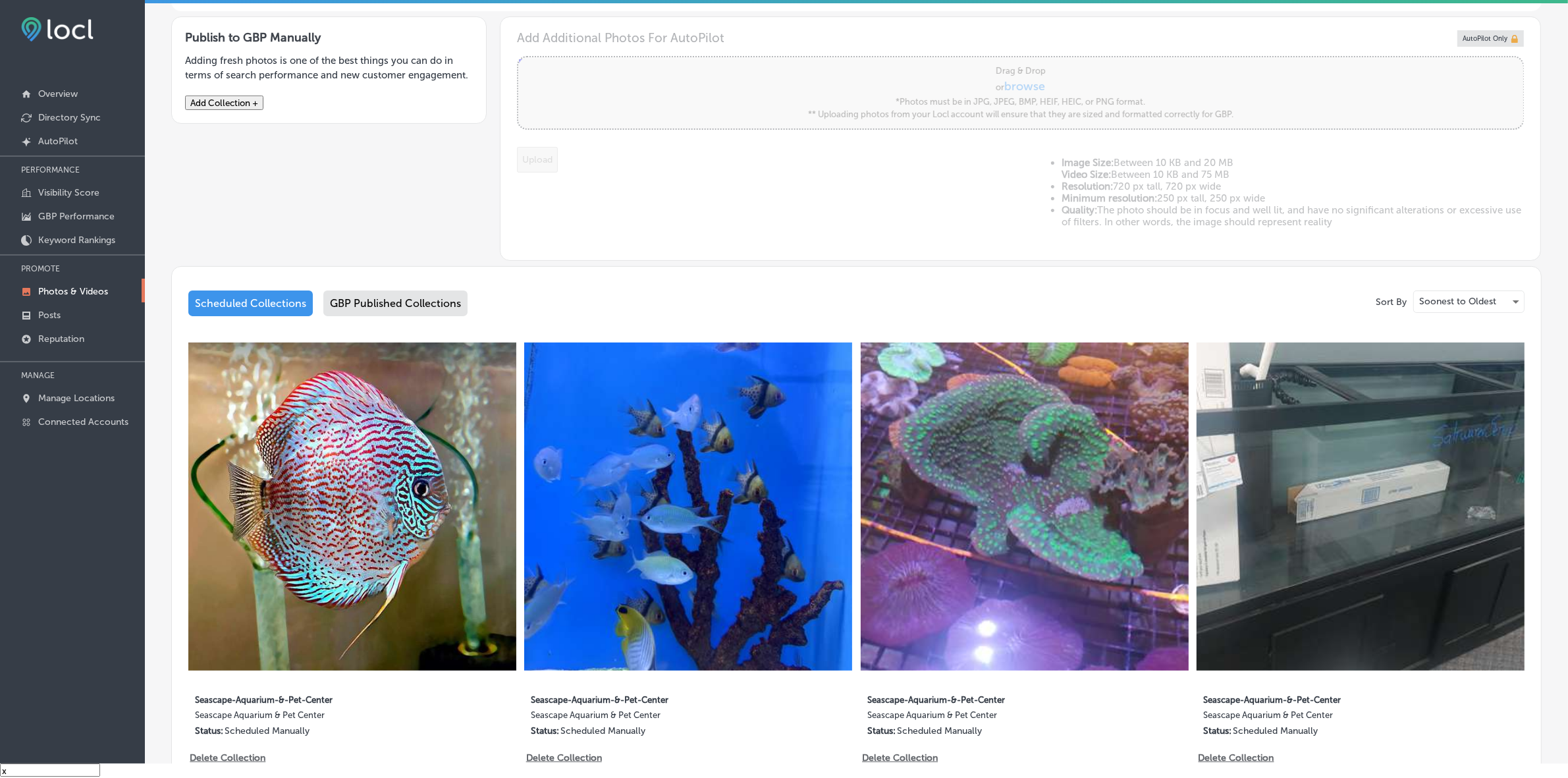
scroll to position [0, 0]
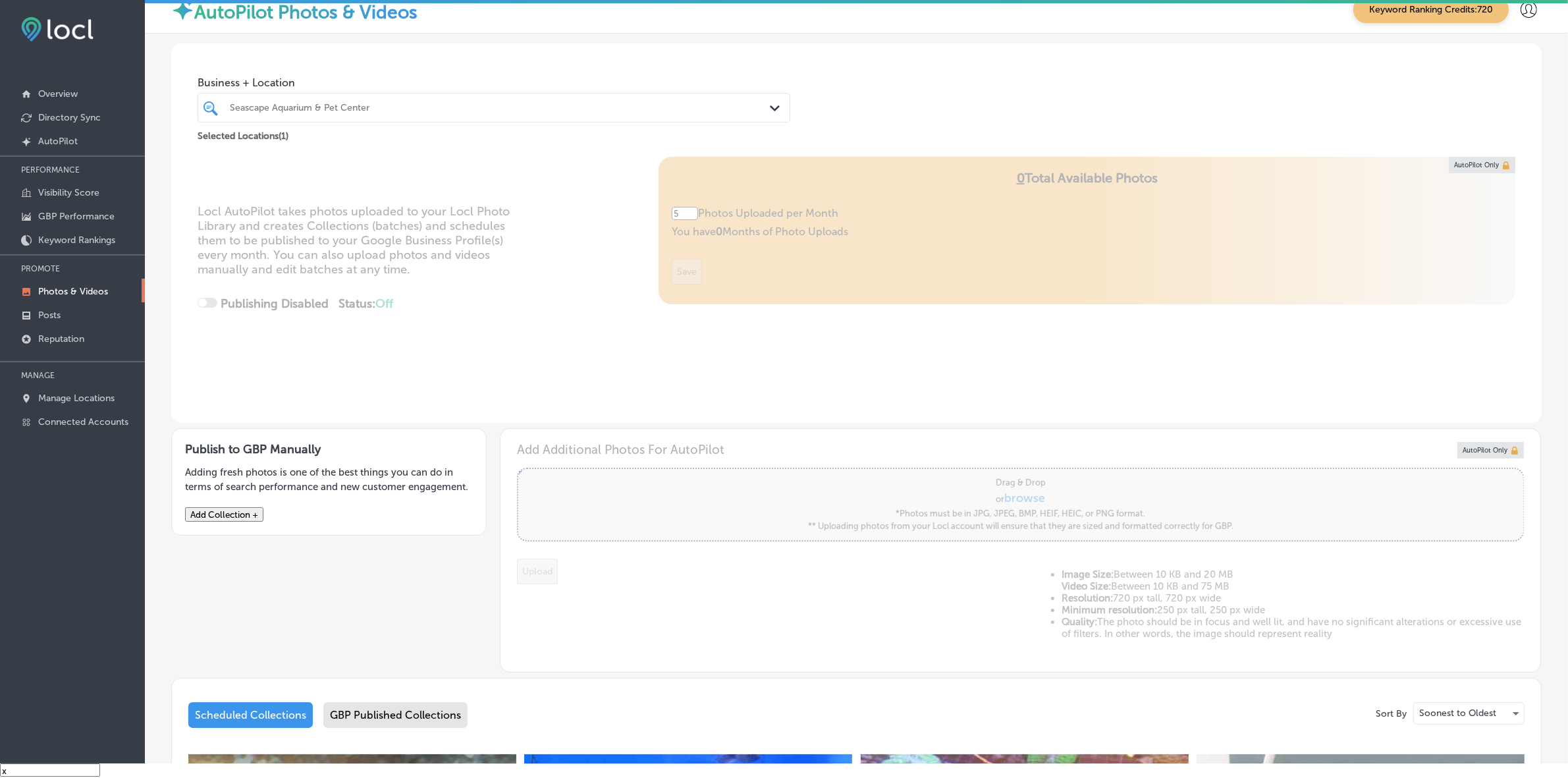
click at [367, 90] on div "Business + Location [GEOGRAPHIC_DATA] Path Created with Sketch." at bounding box center [494, 96] width 593 height 52
click at [402, 106] on div "Seascape Aquarium & Pet Center" at bounding box center [500, 107] width 542 height 11
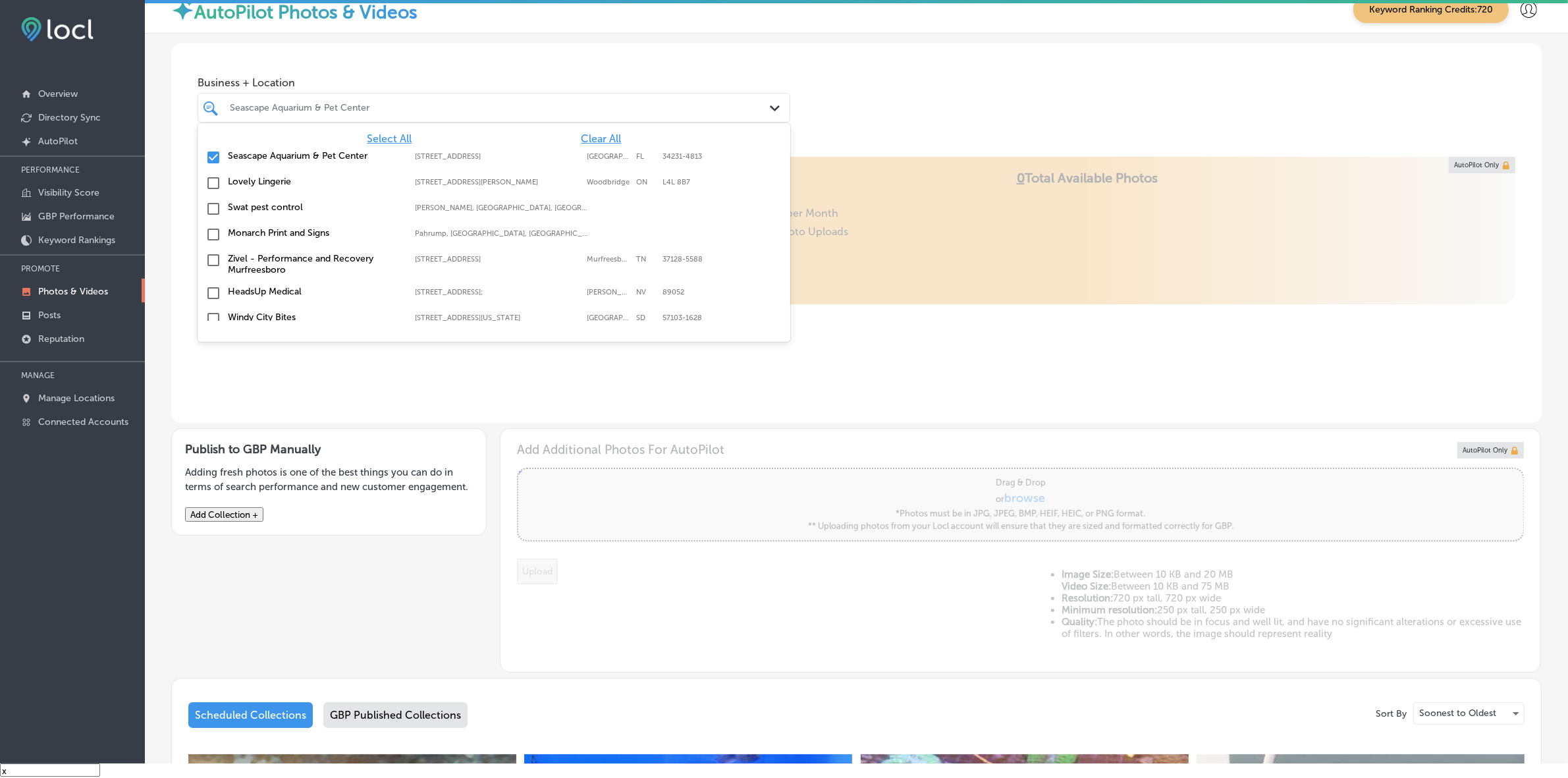
click at [585, 137] on span "Clear All" at bounding box center [602, 139] width 41 height 13
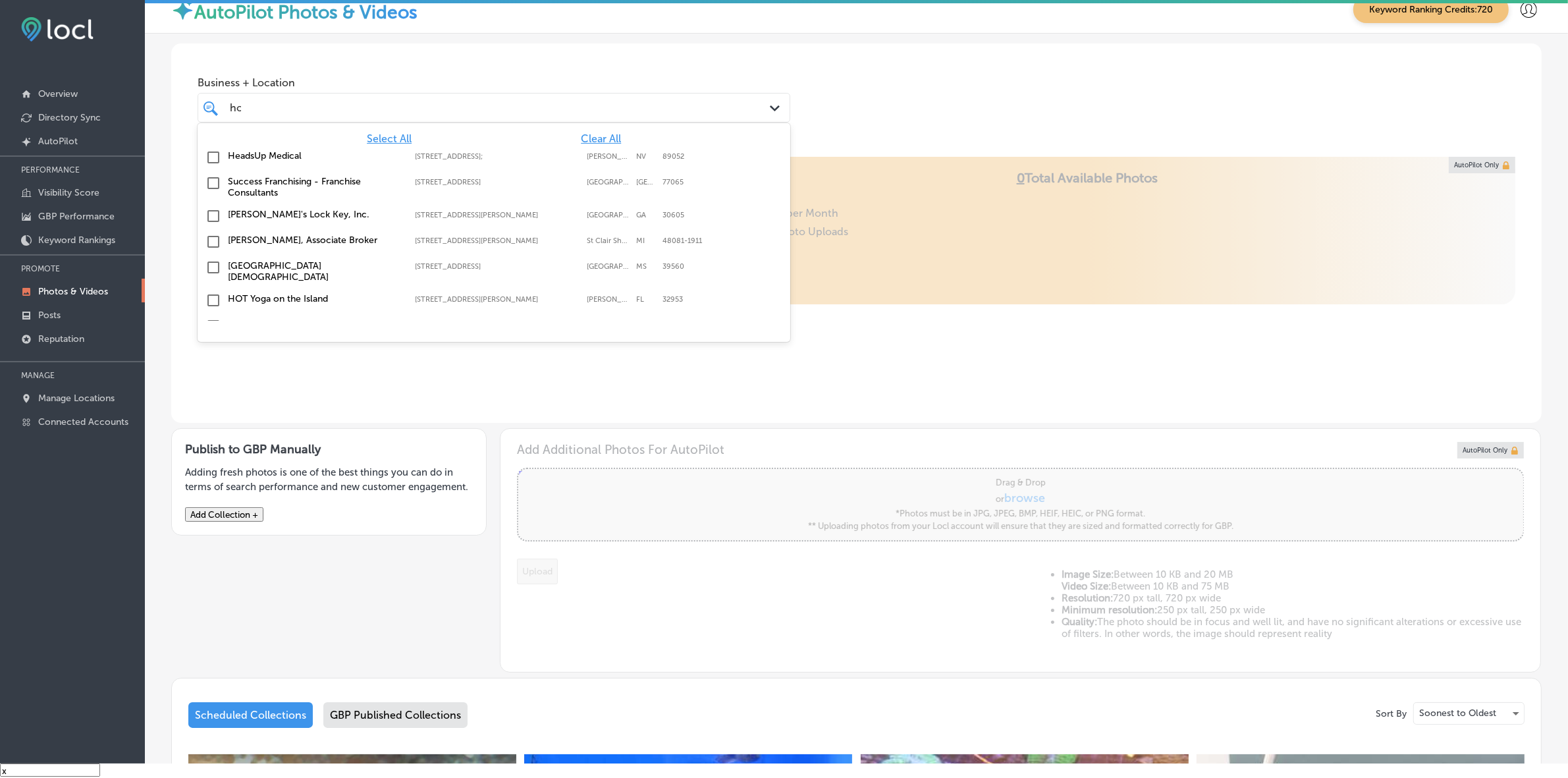
scroll to position [0, 2]
click at [311, 293] on label "HOT Yoga on the Island" at bounding box center [315, 298] width 174 height 11
type input "ho"
click at [776, 102] on div "Business + Location option [STREET_ADDRESS][PERSON_NAME]. option [STREET_ADDRES…" at bounding box center [857, 93] width 1371 height 101
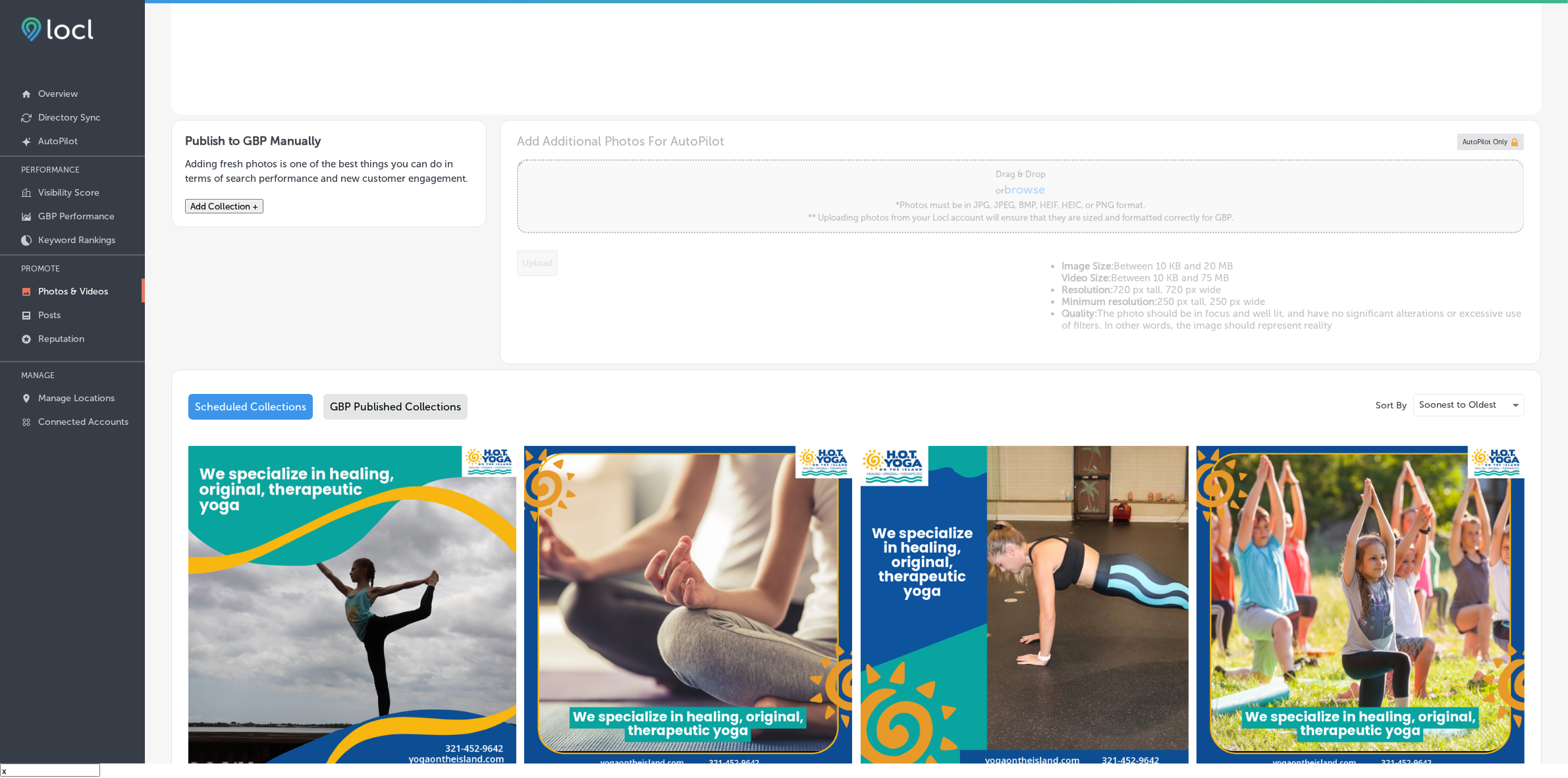
scroll to position [494, 0]
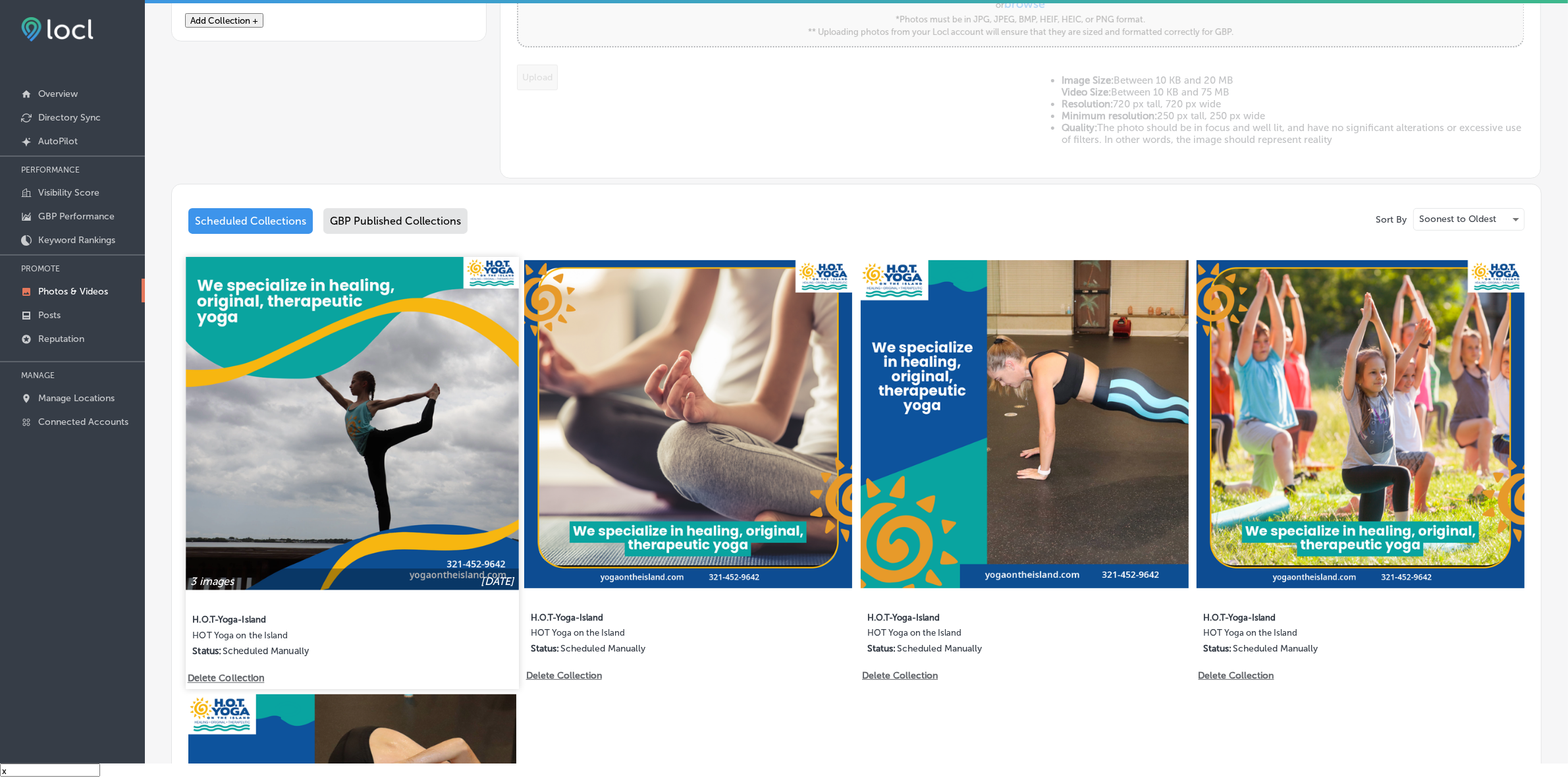
click at [411, 420] on img at bounding box center [352, 423] width 333 height 333
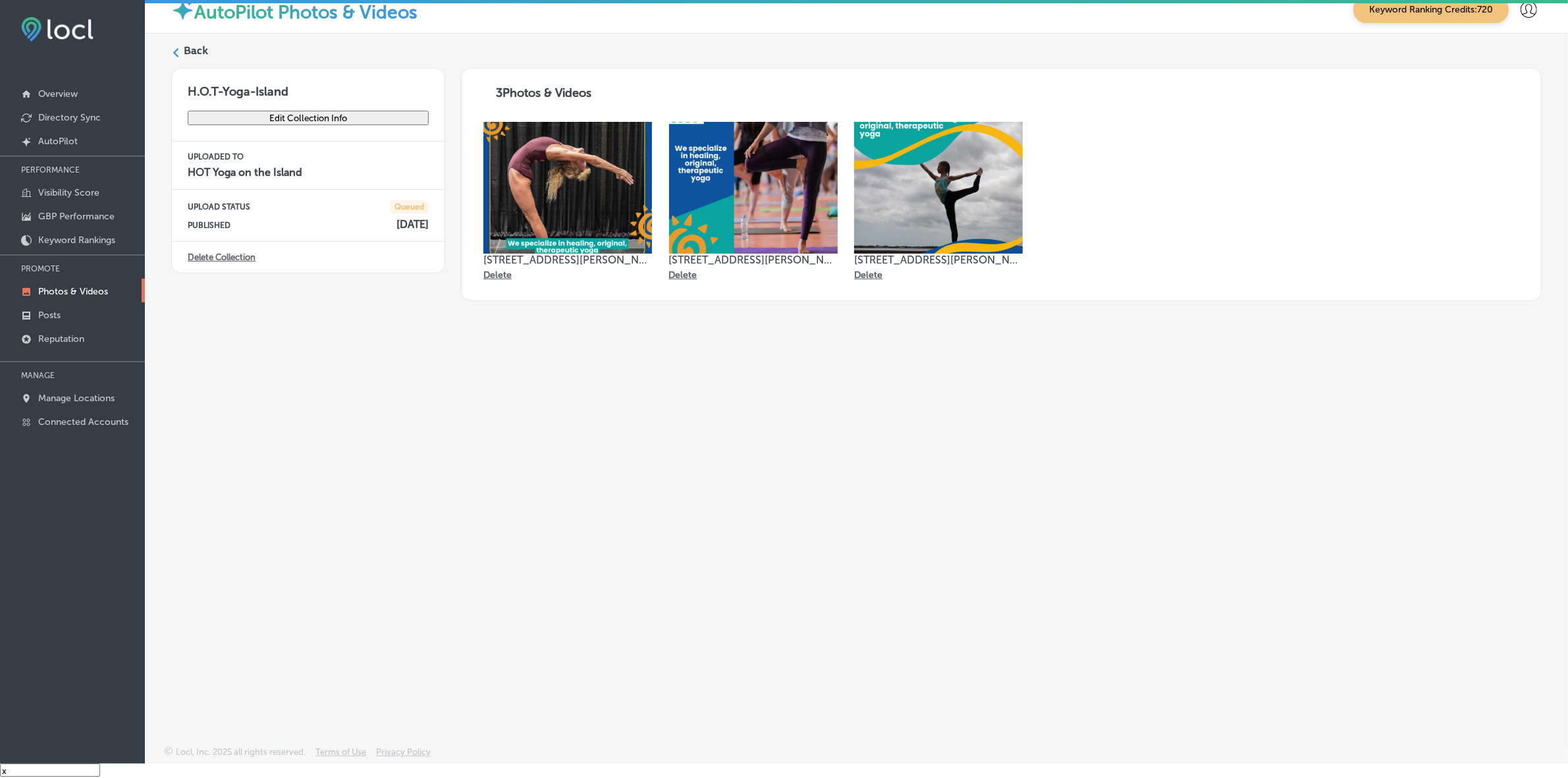
click at [173, 52] on icon at bounding box center [176, 52] width 9 height 9
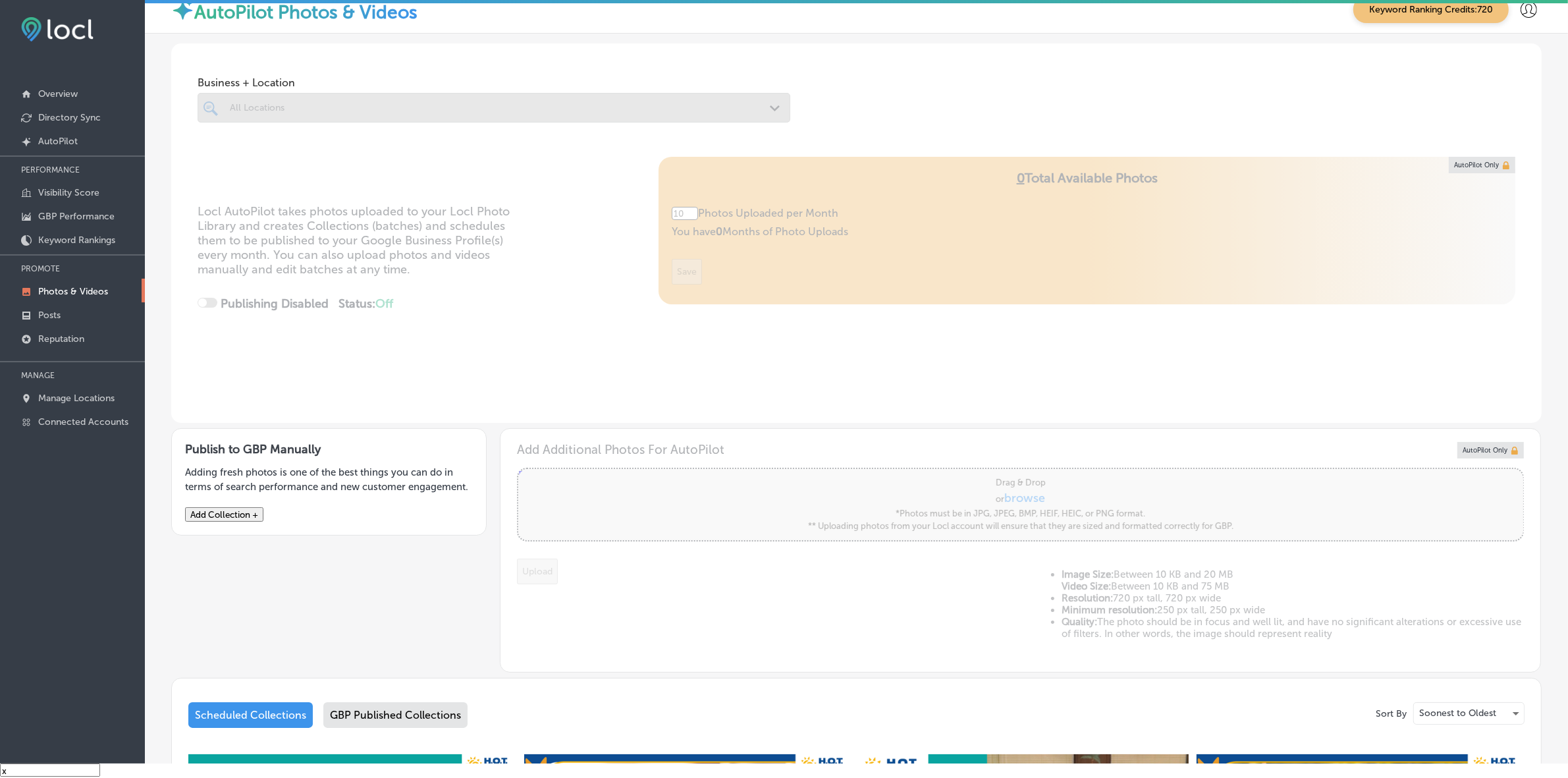
type input "5"
